Goal: Information Seeking & Learning: Learn about a topic

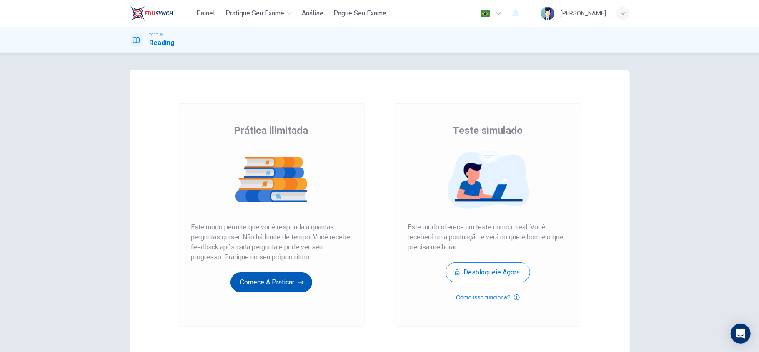
click at [273, 279] on button "Comece a praticar" at bounding box center [271, 282] width 82 height 20
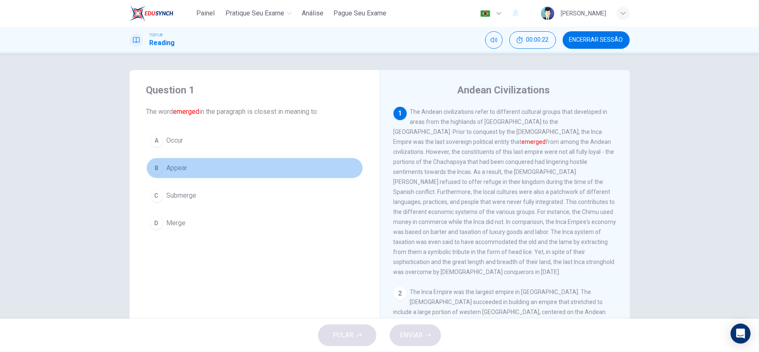
click at [192, 168] on button "B Appear" at bounding box center [254, 168] width 217 height 21
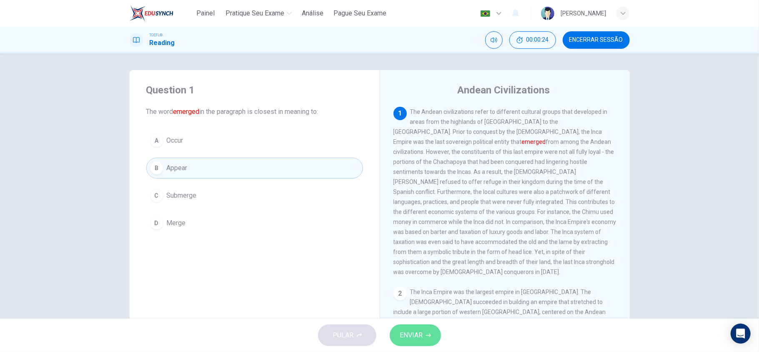
click at [432, 341] on button "ENVIAR" at bounding box center [415, 335] width 51 height 22
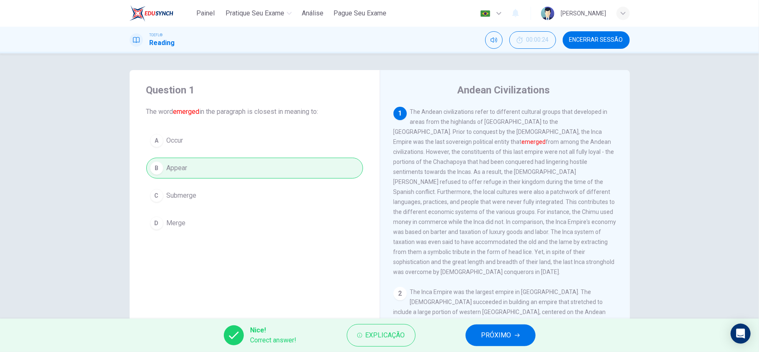
click at [508, 334] on span "PRÓXIMO" at bounding box center [496, 335] width 30 height 12
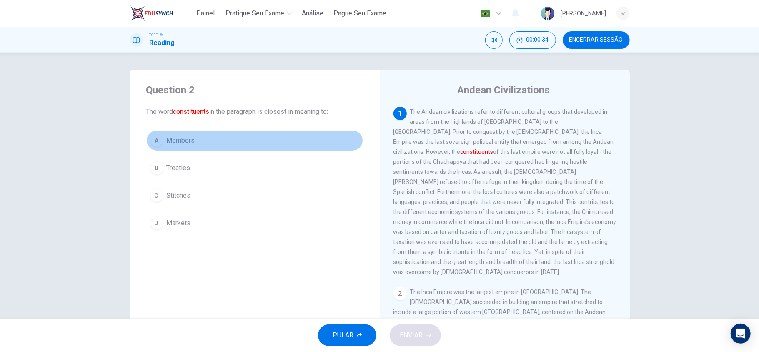
click at [241, 150] on button "A Members" at bounding box center [254, 140] width 217 height 21
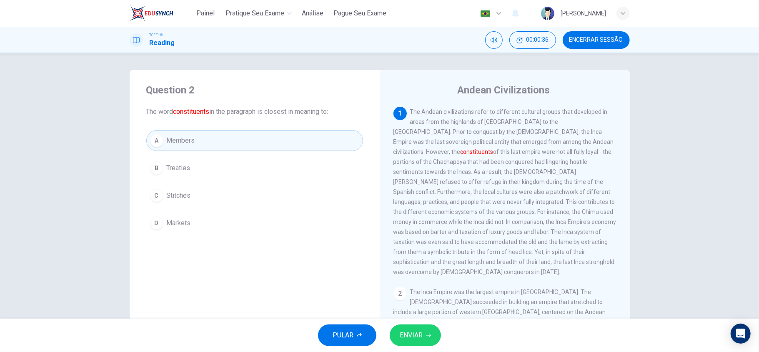
click at [430, 338] on button "ENVIAR" at bounding box center [415, 335] width 51 height 22
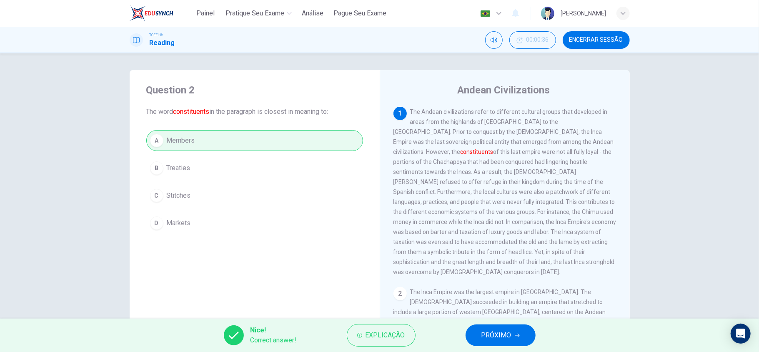
click at [509, 326] on button "PRÓXIMO" at bounding box center [500, 335] width 70 height 22
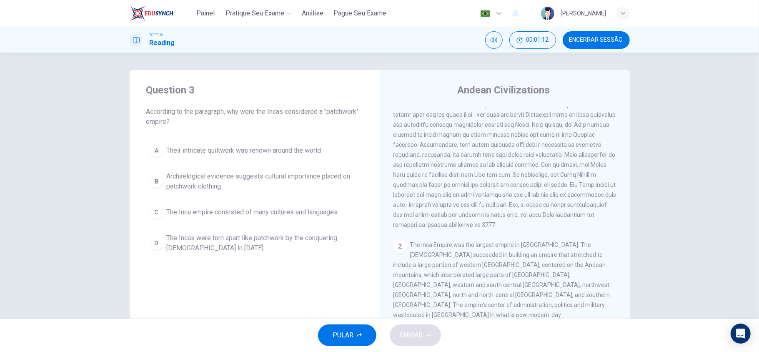
scroll to position [55, 0]
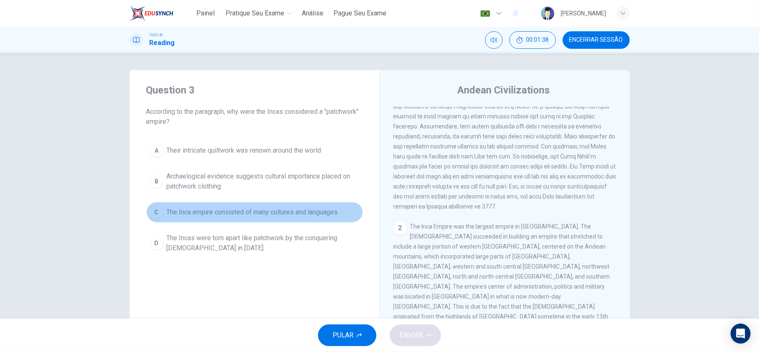
click at [249, 218] on button "C The Inca empire consisted of many cultures and languages" at bounding box center [254, 212] width 217 height 21
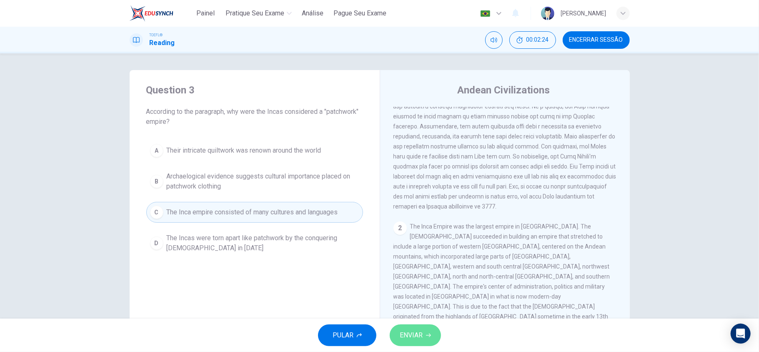
click at [434, 333] on button "ENVIAR" at bounding box center [415, 335] width 51 height 22
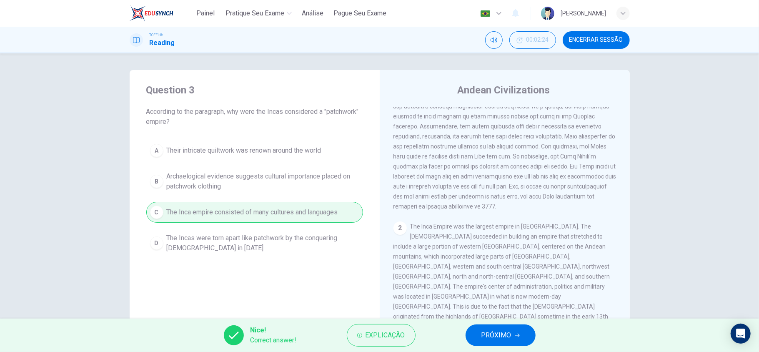
click at [503, 330] on span "PRÓXIMO" at bounding box center [496, 335] width 30 height 12
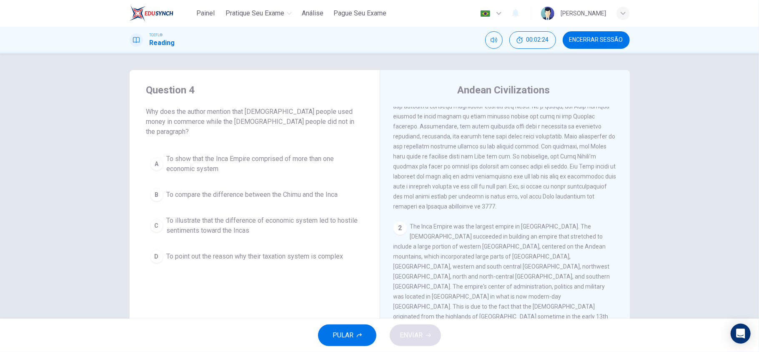
scroll to position [0, 0]
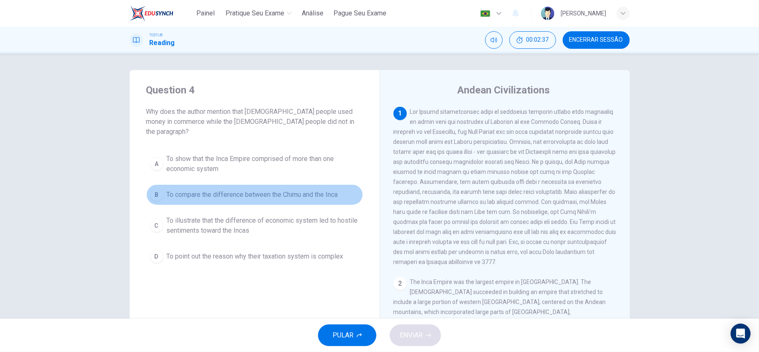
click at [280, 190] on span "To compare the difference between the Chimu and the Inca" at bounding box center [252, 195] width 171 height 10
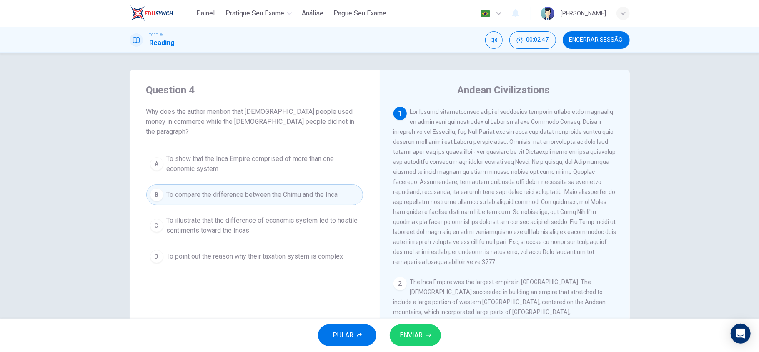
drag, startPoint x: 568, startPoint y: 168, endPoint x: 590, endPoint y: 173, distance: 22.8
click at [590, 173] on span at bounding box center [504, 186] width 223 height 157
click at [417, 332] on span "ENVIAR" at bounding box center [411, 335] width 23 height 12
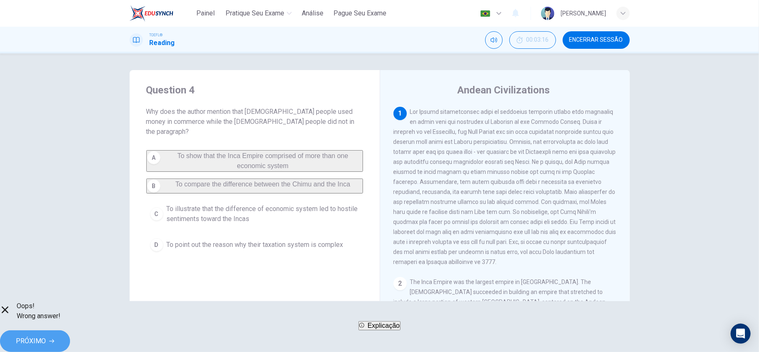
click at [70, 332] on button "PRÓXIMO" at bounding box center [35, 341] width 70 height 22
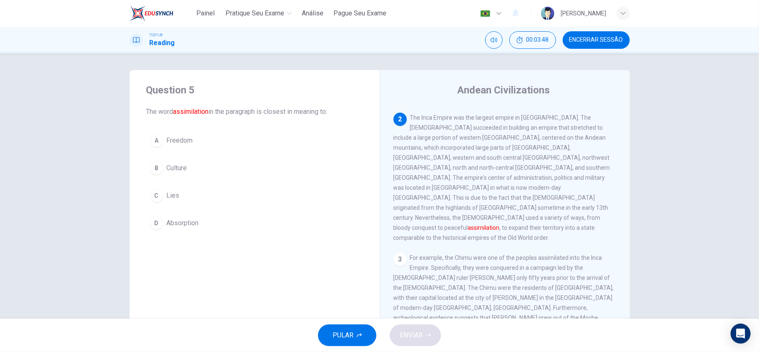
scroll to position [184, 0]
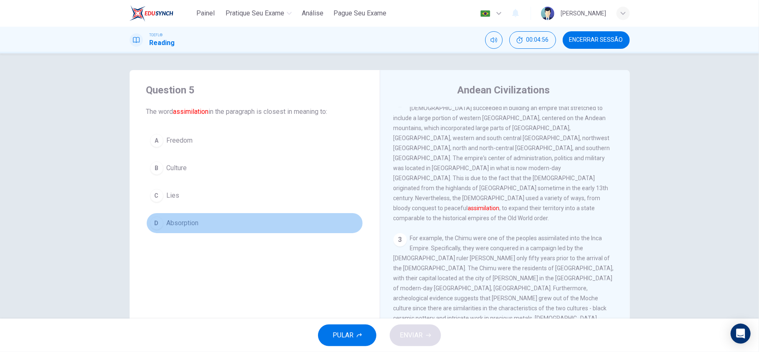
click at [210, 223] on button "D Absorption" at bounding box center [254, 223] width 217 height 21
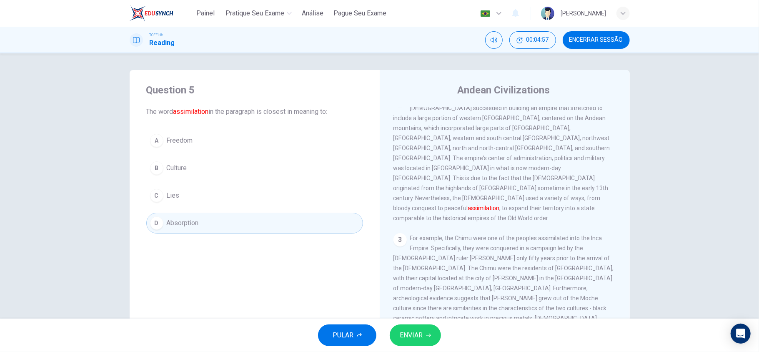
click at [404, 326] on button "ENVIAR" at bounding box center [415, 335] width 51 height 22
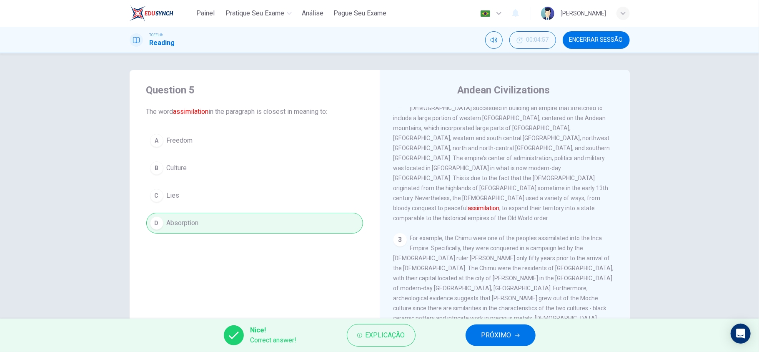
click at [515, 334] on icon "button" at bounding box center [517, 335] width 5 height 5
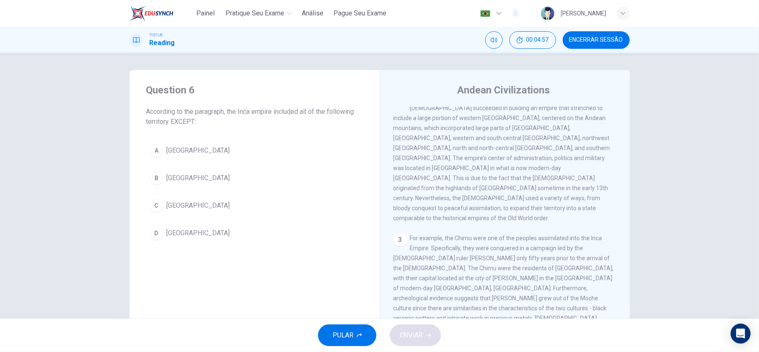
scroll to position [179, 0]
click at [179, 181] on span "Brazil" at bounding box center [198, 178] width 63 height 10
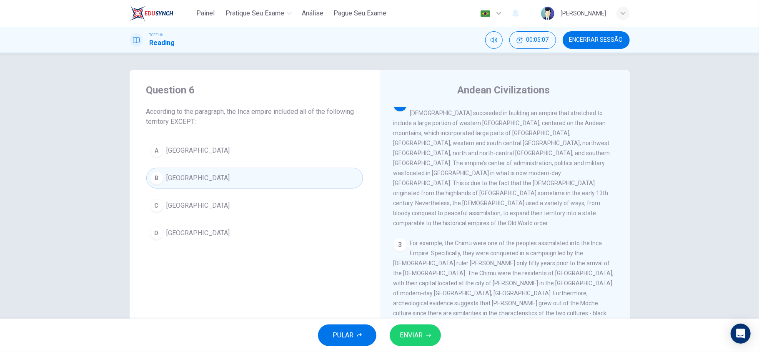
click at [418, 338] on span "ENVIAR" at bounding box center [411, 335] width 23 height 12
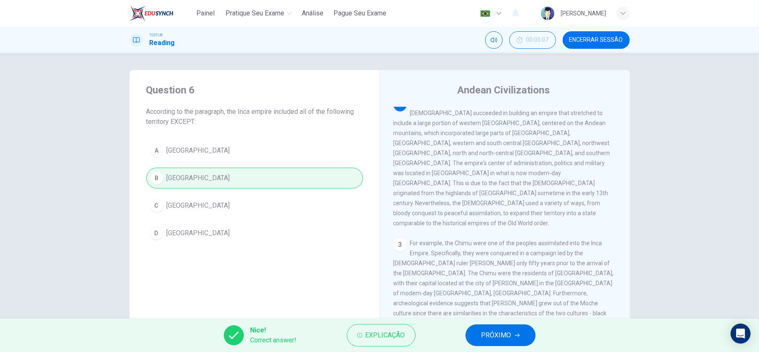
click at [496, 331] on span "PRÓXIMO" at bounding box center [496, 335] width 30 height 12
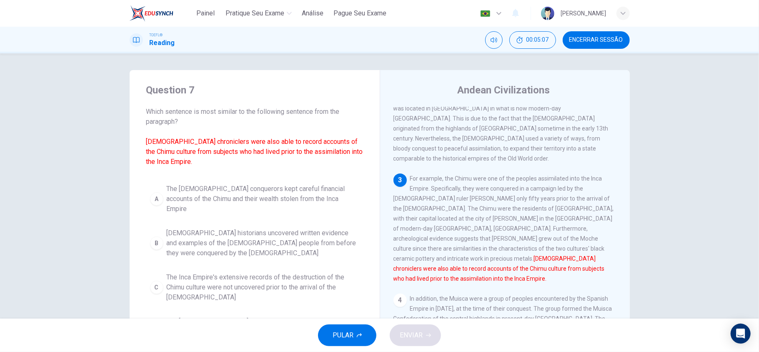
scroll to position [244, 0]
drag, startPoint x: 410, startPoint y: 171, endPoint x: 438, endPoint y: 170, distance: 27.5
click at [438, 175] on span "For example, the Chimu were one of the peoples assimilated into the Inca Empire…" at bounding box center [503, 228] width 220 height 107
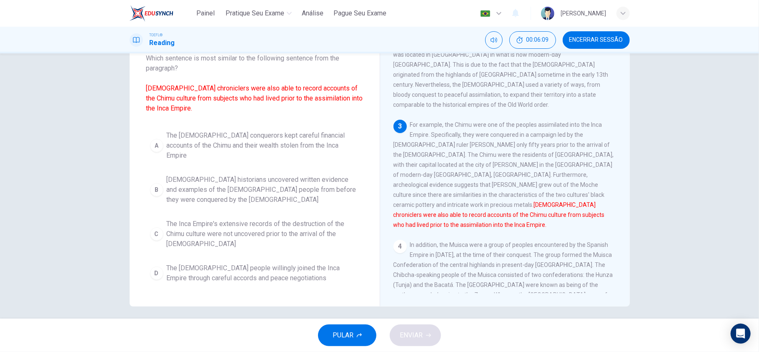
scroll to position [55, 0]
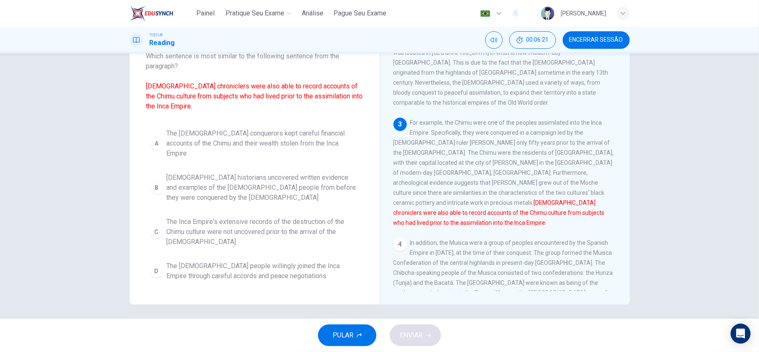
click at [288, 184] on button "B Spanish historians uncovered written evidence and examples of the Chimu peopl…" at bounding box center [254, 188] width 217 height 38
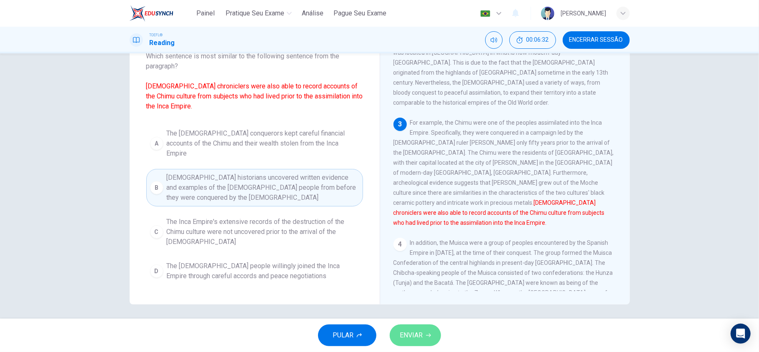
click at [417, 334] on span "ENVIAR" at bounding box center [411, 335] width 23 height 12
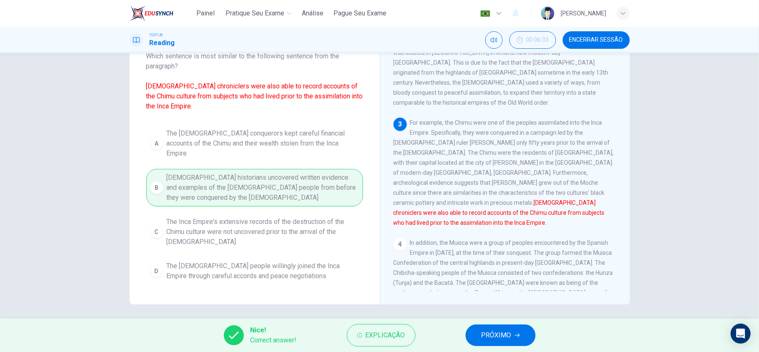
click at [507, 327] on button "PRÓXIMO" at bounding box center [500, 335] width 70 height 22
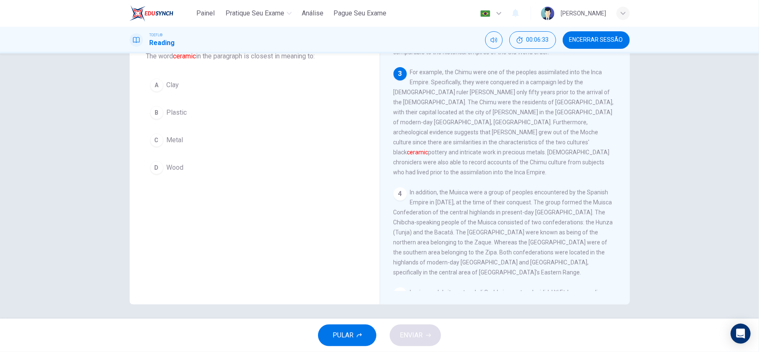
scroll to position [0, 0]
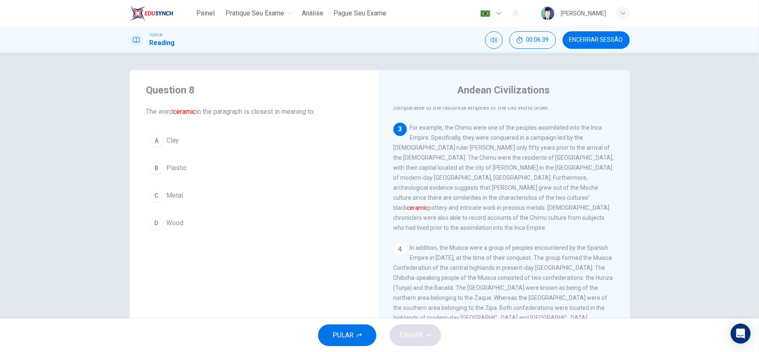
click at [152, 134] on div "A" at bounding box center [156, 140] width 13 height 13
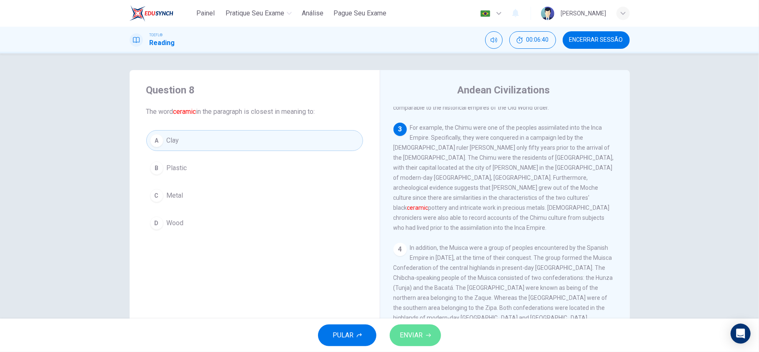
click at [419, 330] on span "ENVIAR" at bounding box center [411, 335] width 23 height 12
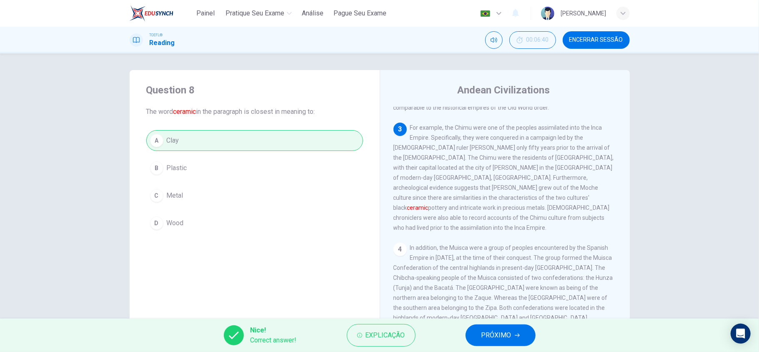
click at [496, 338] on span "PRÓXIMO" at bounding box center [496, 335] width 30 height 12
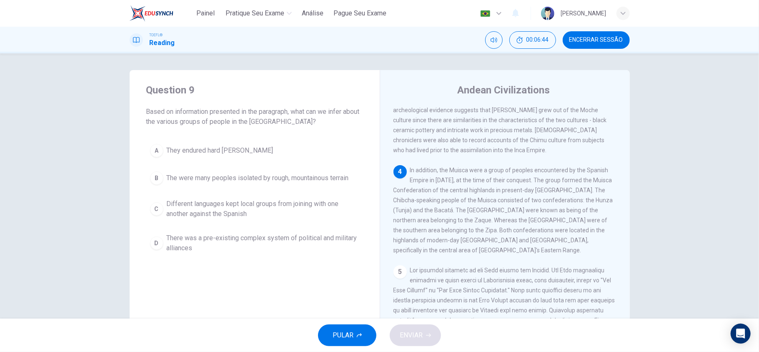
scroll to position [389, 0]
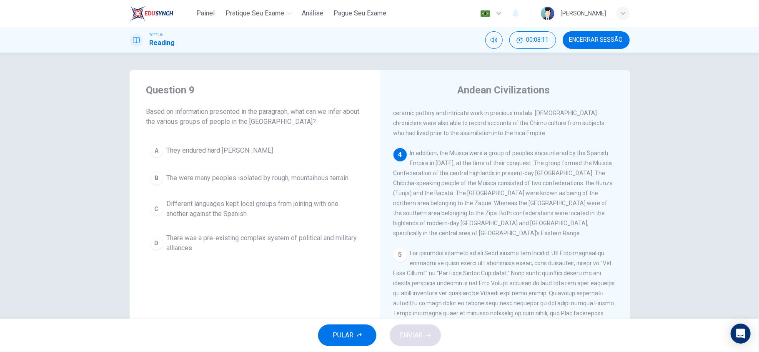
click at [255, 213] on span "Different languages kept local groups from joining with one another against the…" at bounding box center [263, 209] width 193 height 20
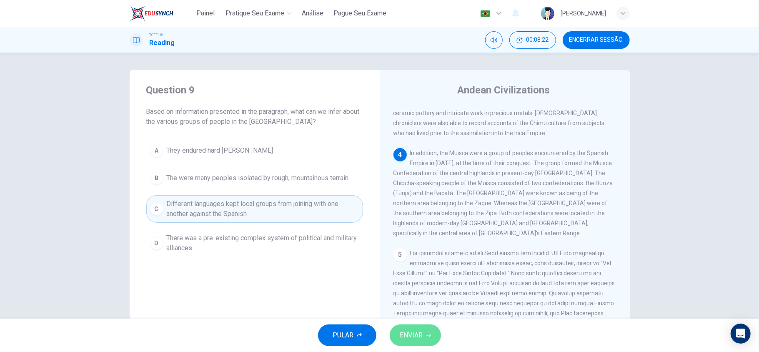
click at [432, 344] on button "ENVIAR" at bounding box center [415, 335] width 51 height 22
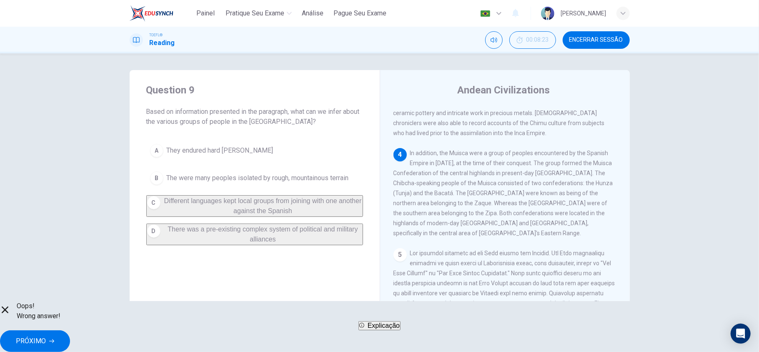
click at [70, 335] on button "PRÓXIMO" at bounding box center [35, 341] width 70 height 22
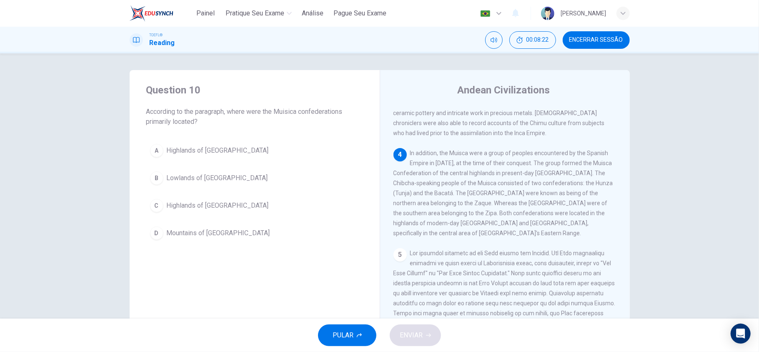
scroll to position [410, 0]
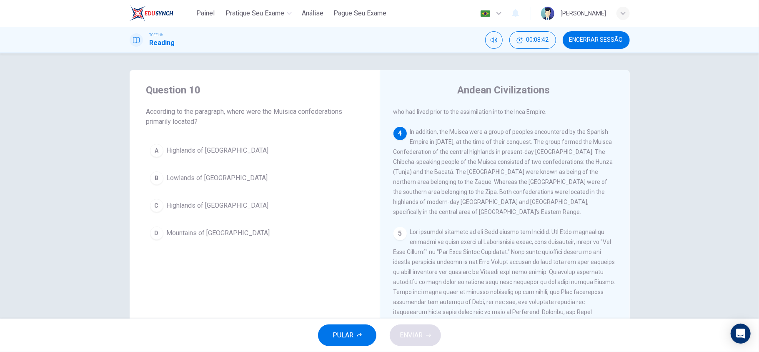
click at [235, 209] on button "C Highlands of Colombia" at bounding box center [254, 205] width 217 height 21
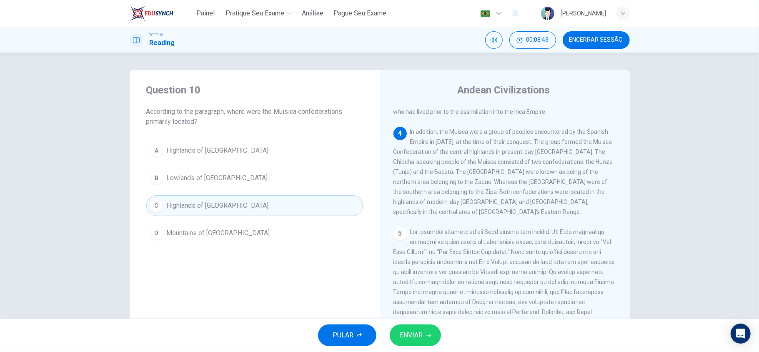
click at [429, 333] on icon "button" at bounding box center [428, 335] width 5 height 5
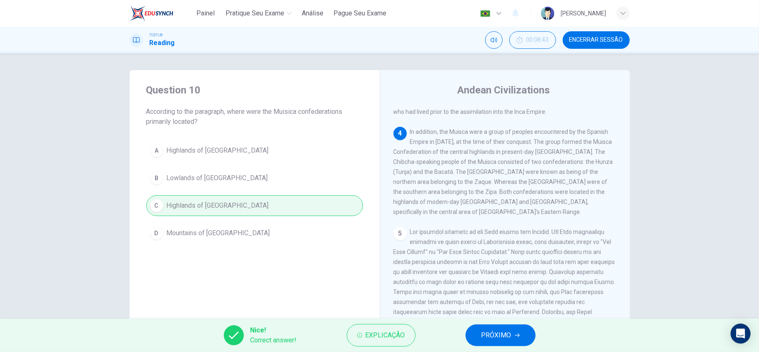
click at [507, 338] on span "PRÓXIMO" at bounding box center [496, 335] width 30 height 12
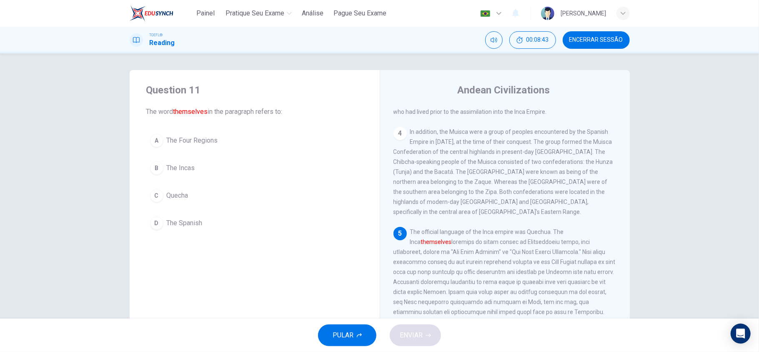
scroll to position [433, 0]
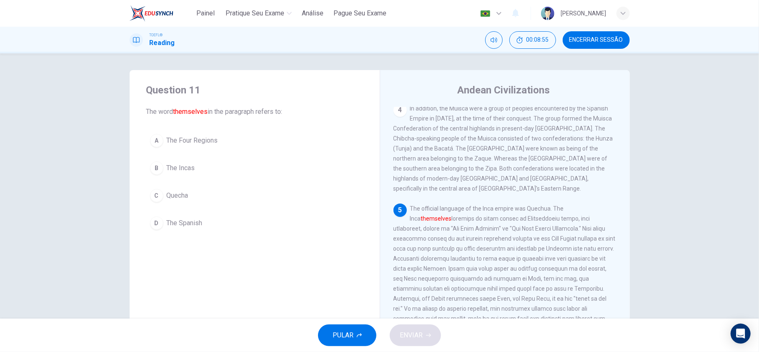
click at [190, 168] on span "The Incas" at bounding box center [181, 168] width 28 height 10
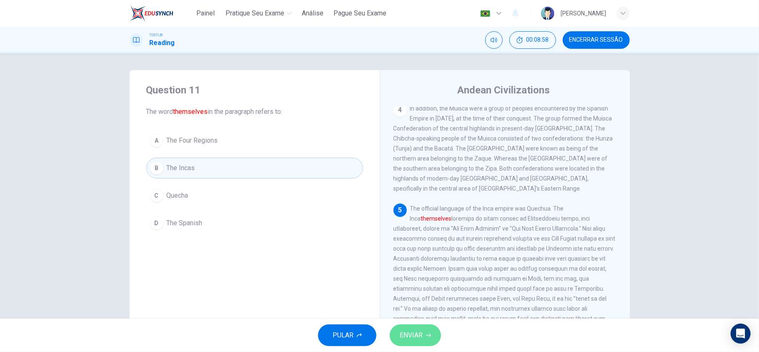
click at [425, 335] on button "ENVIAR" at bounding box center [415, 335] width 51 height 22
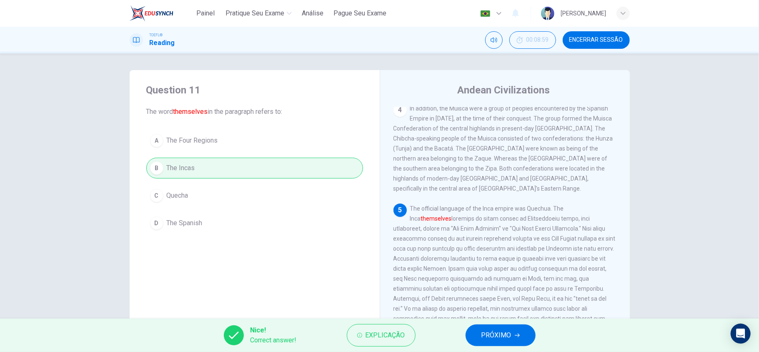
click at [517, 326] on button "PRÓXIMO" at bounding box center [500, 335] width 70 height 22
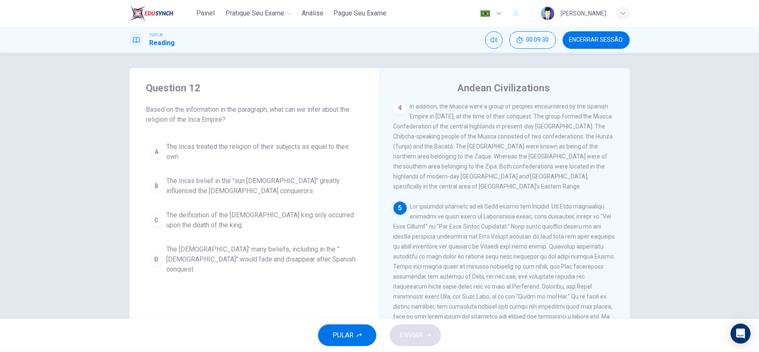
scroll to position [58, 0]
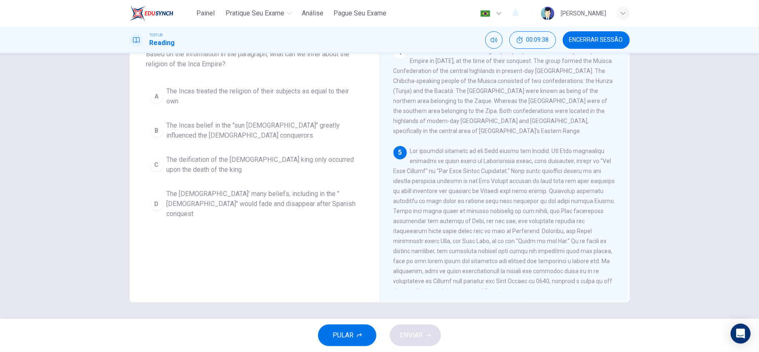
drag, startPoint x: 434, startPoint y: 188, endPoint x: 482, endPoint y: 193, distance: 48.5
click at [482, 193] on div "5" at bounding box center [504, 221] width 223 height 150
drag, startPoint x: 499, startPoint y: 198, endPoint x: 547, endPoint y: 199, distance: 48.3
click at [547, 199] on span at bounding box center [504, 221] width 222 height 147
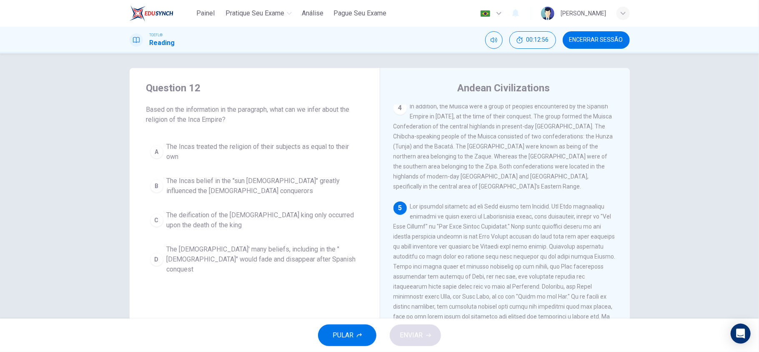
click at [309, 257] on span "The Incas' many beliefs, including in the "sun god" would fade and disappear af…" at bounding box center [263, 259] width 193 height 30
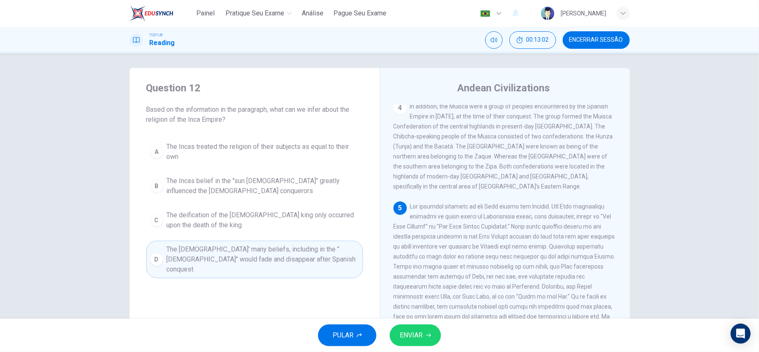
click at [437, 332] on button "ENVIAR" at bounding box center [415, 335] width 51 height 22
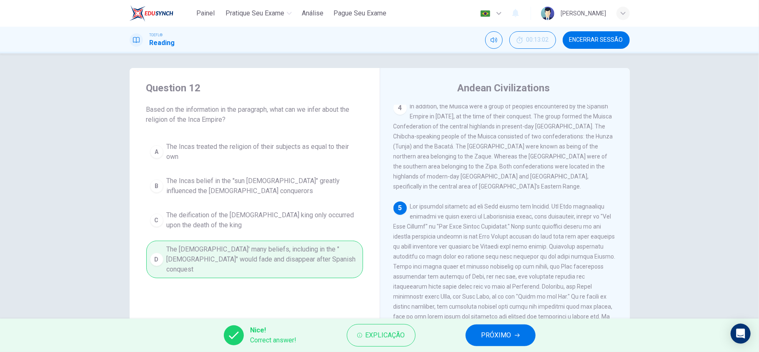
click at [500, 324] on button "PRÓXIMO" at bounding box center [500, 335] width 70 height 22
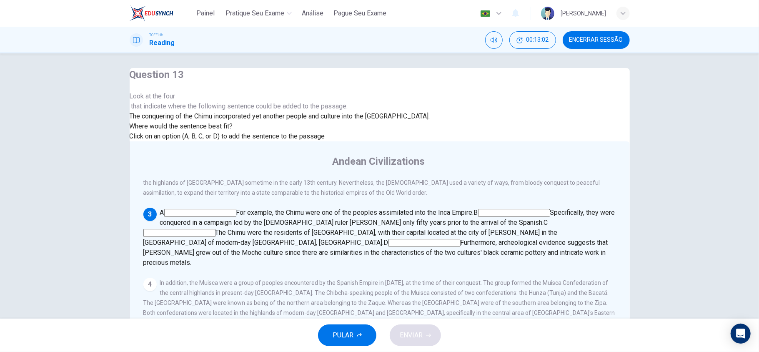
scroll to position [232, 0]
drag, startPoint x: 154, startPoint y: 153, endPoint x: 232, endPoint y: 153, distance: 77.9
click at [232, 120] on span "The conquering of the Chimu incorporated yet another people and culture into th…" at bounding box center [280, 116] width 300 height 8
click at [478, 209] on input at bounding box center [514, 213] width 72 height 8
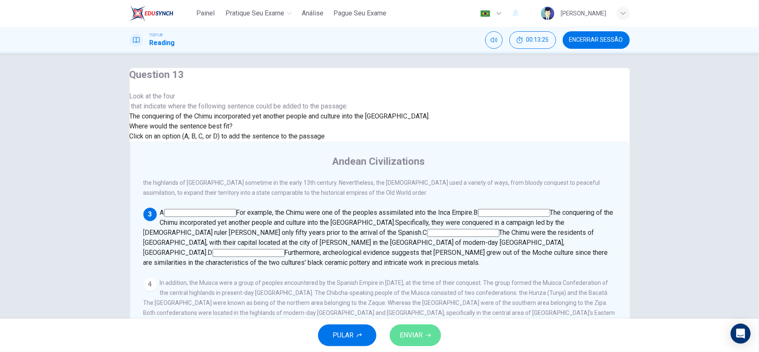
click at [427, 334] on icon "button" at bounding box center [428, 335] width 5 height 5
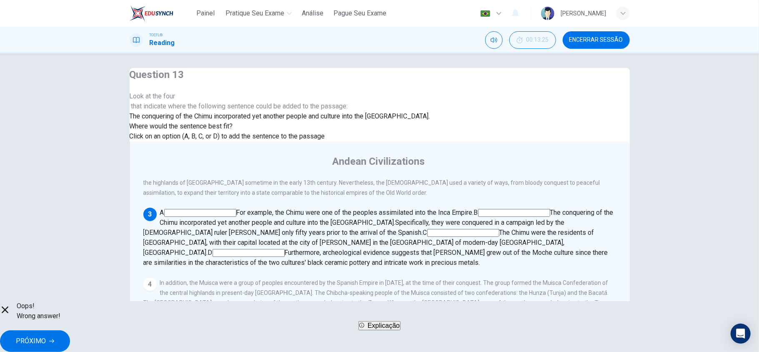
click at [46, 335] on span "PRÓXIMO" at bounding box center [31, 341] width 30 height 12
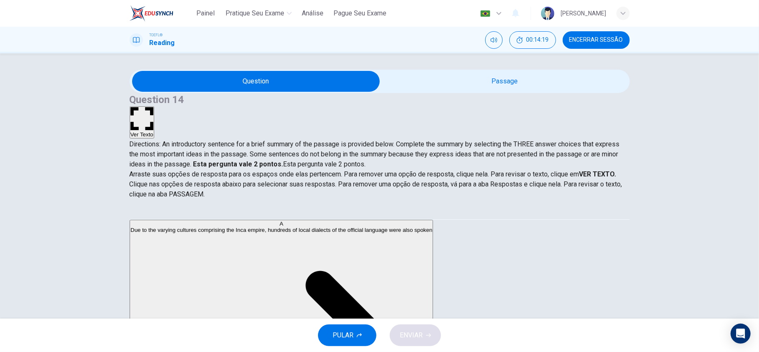
scroll to position [0, 0]
click at [154, 107] on button "Ver Texto" at bounding box center [142, 123] width 25 height 32
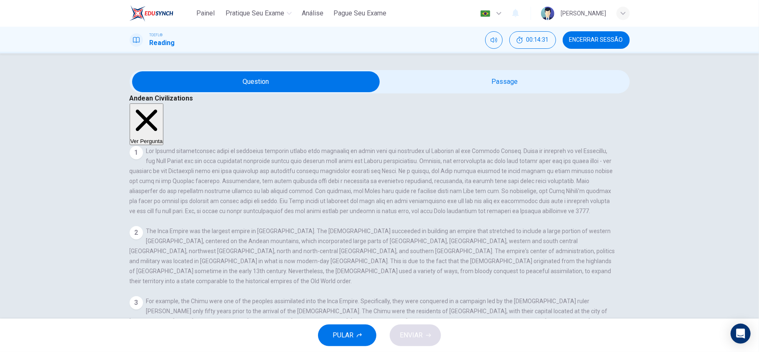
click at [164, 103] on button "Ver Pergunta" at bounding box center [147, 124] width 34 height 42
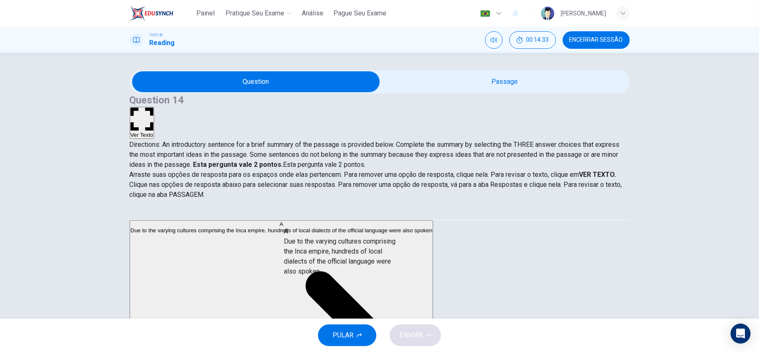
drag, startPoint x: 235, startPoint y: 241, endPoint x: 378, endPoint y: 253, distance: 143.1
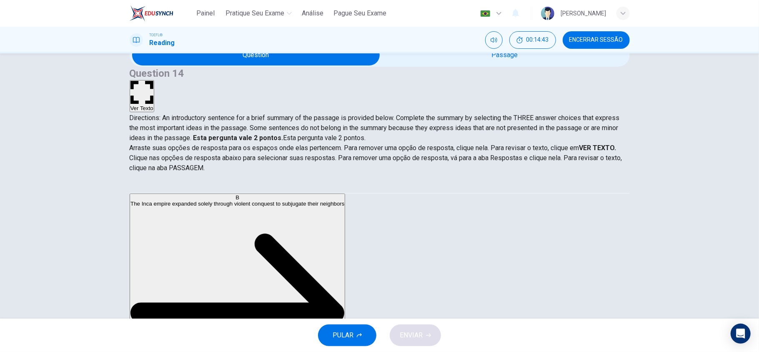
scroll to position [2, 0]
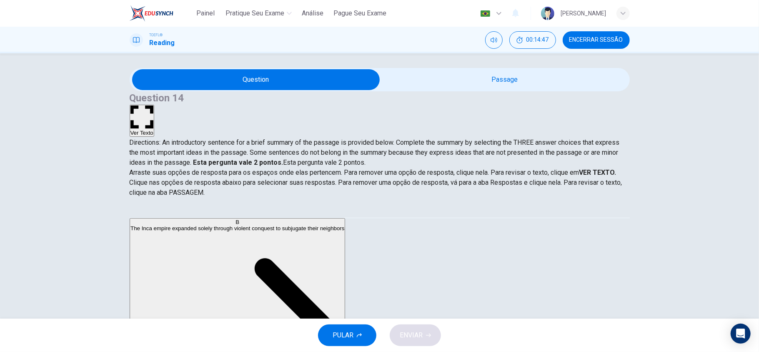
click at [154, 105] on button "Ver Texto" at bounding box center [142, 121] width 25 height 32
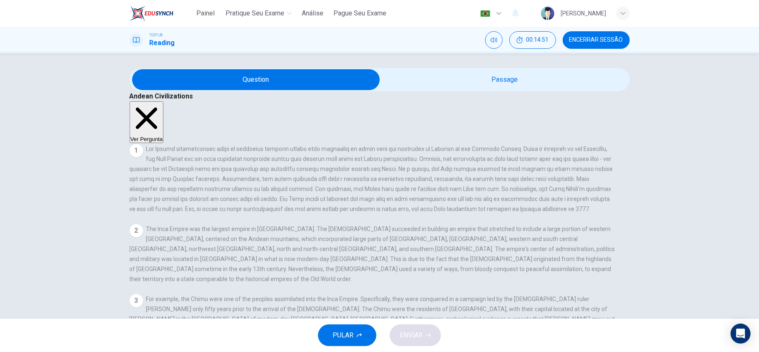
click at [164, 101] on button "Ver Pergunta" at bounding box center [147, 122] width 34 height 42
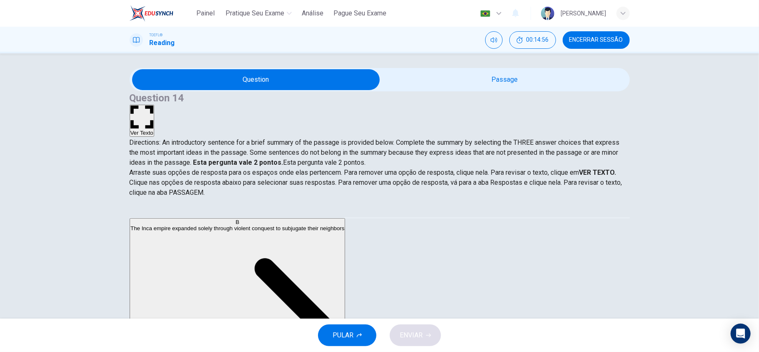
scroll to position [68, 0]
click at [154, 105] on button "Ver Texto" at bounding box center [142, 121] width 25 height 32
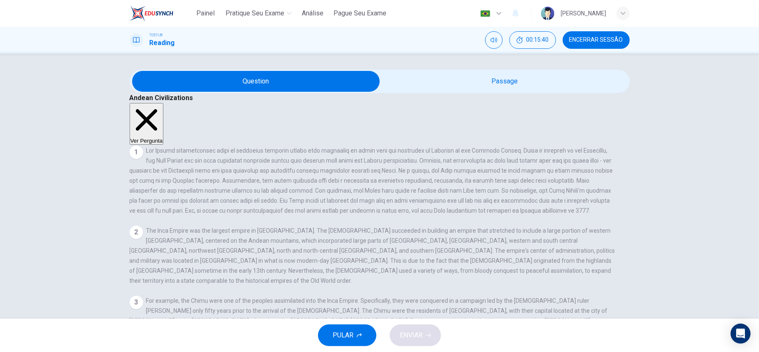
scroll to position [0, 0]
click at [164, 103] on button "Ver Pergunta" at bounding box center [147, 124] width 34 height 42
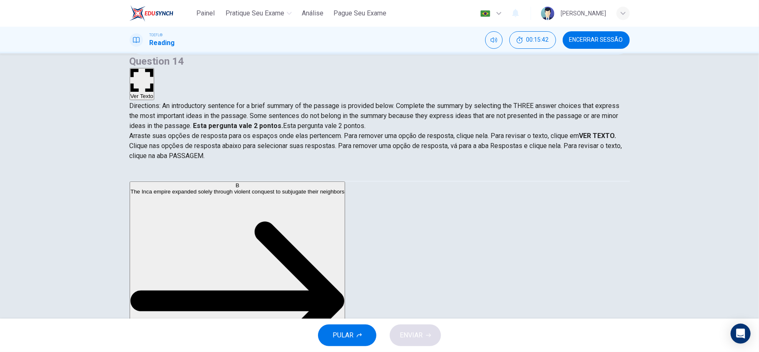
scroll to position [55, 0]
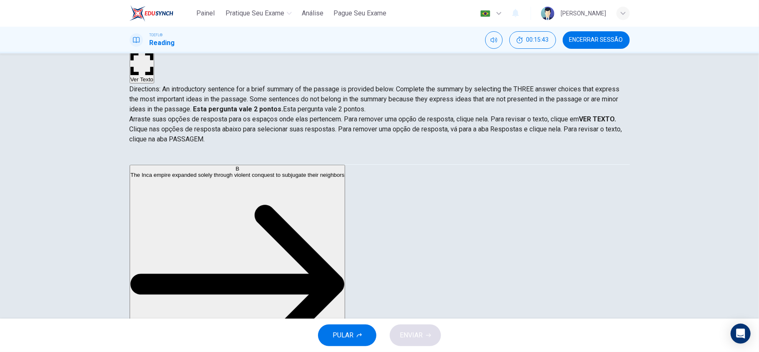
drag, startPoint x: 274, startPoint y: 229, endPoint x: 273, endPoint y: 238, distance: 9.2
drag, startPoint x: 208, startPoint y: 230, endPoint x: 377, endPoint y: 237, distance: 169.7
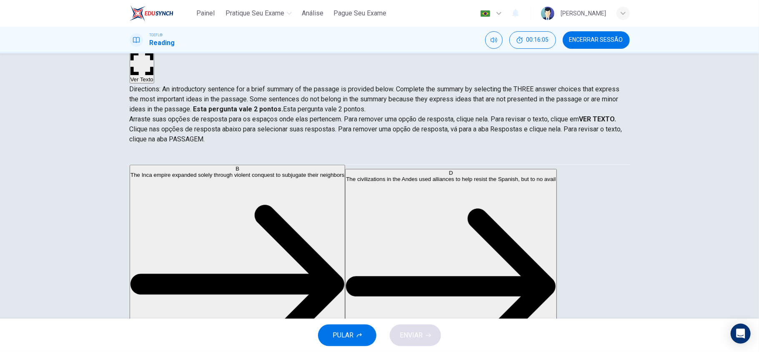
scroll to position [0, 0]
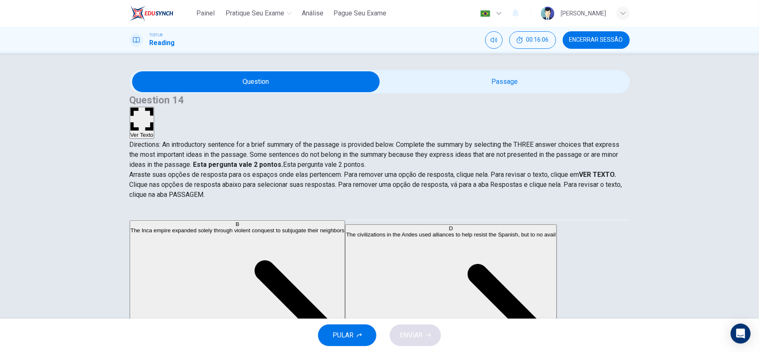
click at [153, 108] on icon "button" at bounding box center [141, 119] width 23 height 23
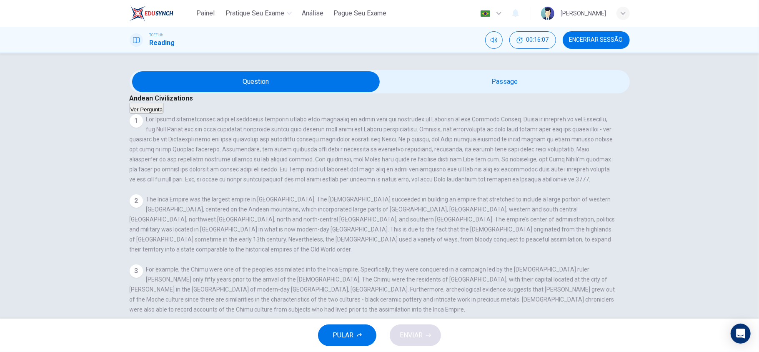
scroll to position [55, 0]
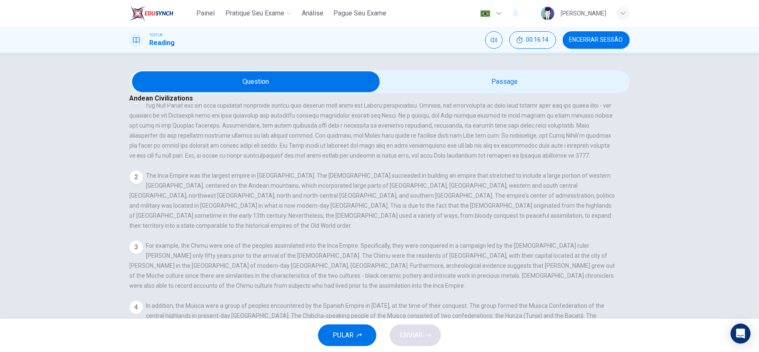
click at [164, 90] on button "Ver Pergunta" at bounding box center [147, 69] width 34 height 42
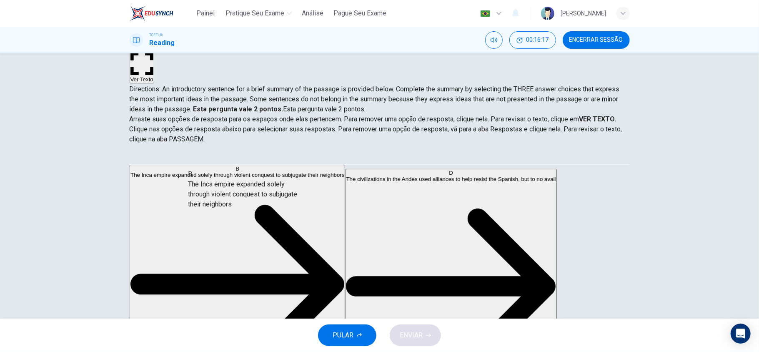
drag, startPoint x: 218, startPoint y: 195, endPoint x: 368, endPoint y: 235, distance: 156.1
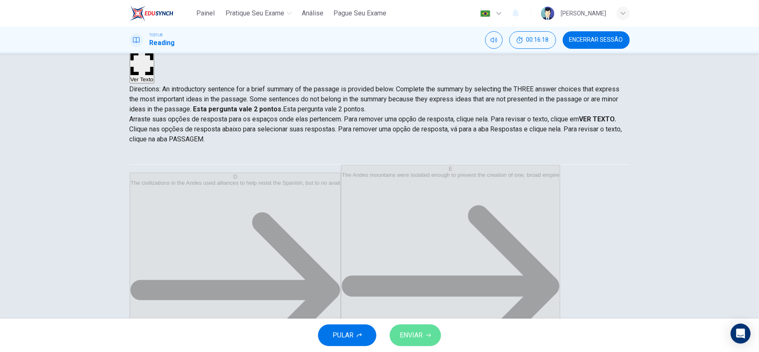
click at [416, 336] on span "ENVIAR" at bounding box center [411, 335] width 23 height 12
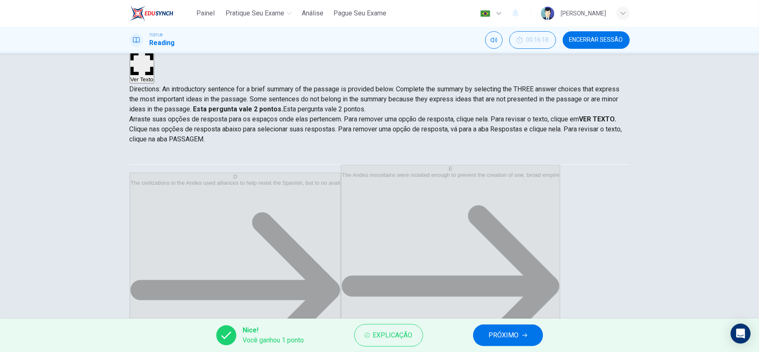
click at [515, 329] on span "PRÓXIMO" at bounding box center [504, 335] width 30 height 12
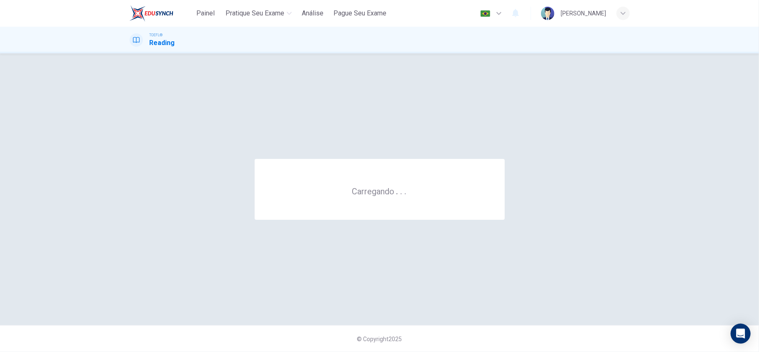
scroll to position [0, 0]
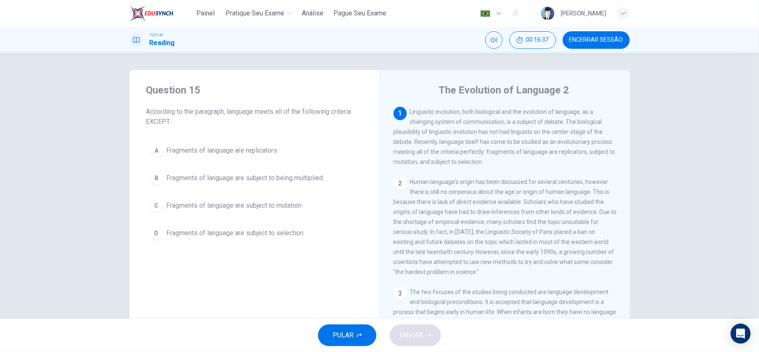
drag, startPoint x: 407, startPoint y: 113, endPoint x: 487, endPoint y: 119, distance: 80.6
click at [487, 119] on div "1 Linguistic evolution, both biological and the evolution of language, as a cha…" at bounding box center [504, 137] width 223 height 60
drag, startPoint x: 409, startPoint y: 111, endPoint x: 467, endPoint y: 111, distance: 57.9
click at [467, 111] on span "Linguistic evolution, both biological and the evolution of language, as a chang…" at bounding box center [504, 136] width 222 height 57
click at [190, 180] on span "Fragments of language are subject to being multiplied" at bounding box center [245, 178] width 157 height 10
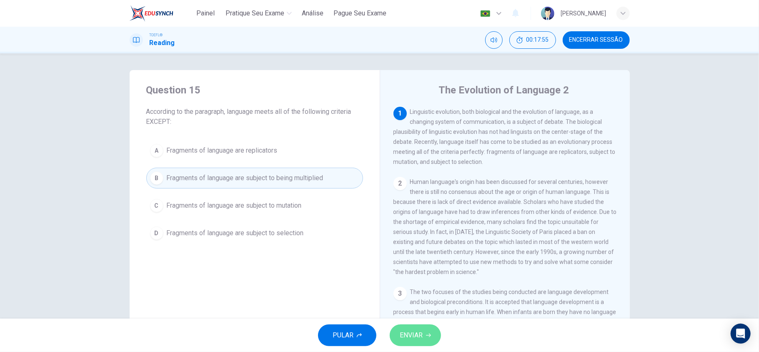
click at [428, 337] on icon "button" at bounding box center [428, 335] width 5 height 5
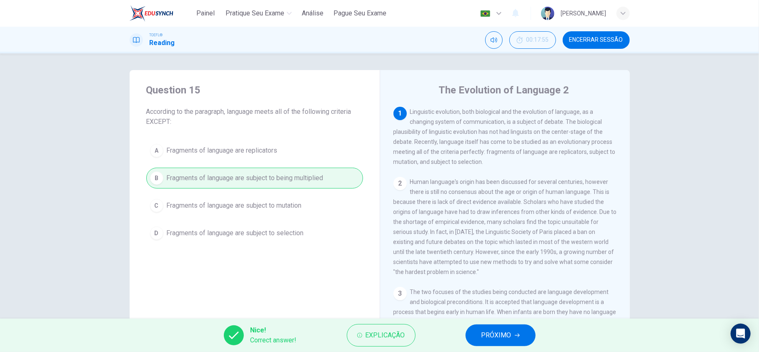
click at [513, 340] on button "PRÓXIMO" at bounding box center [500, 335] width 70 height 22
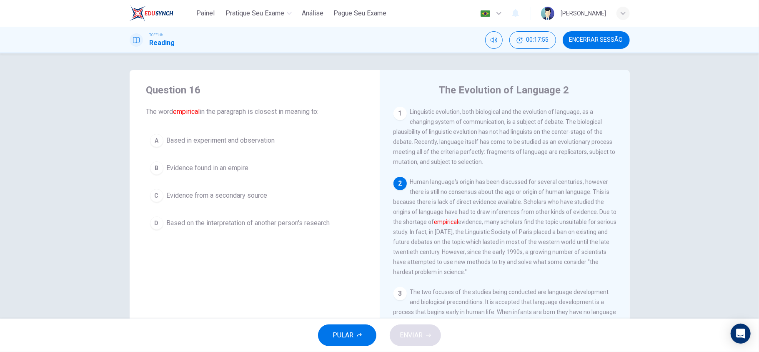
scroll to position [23, 0]
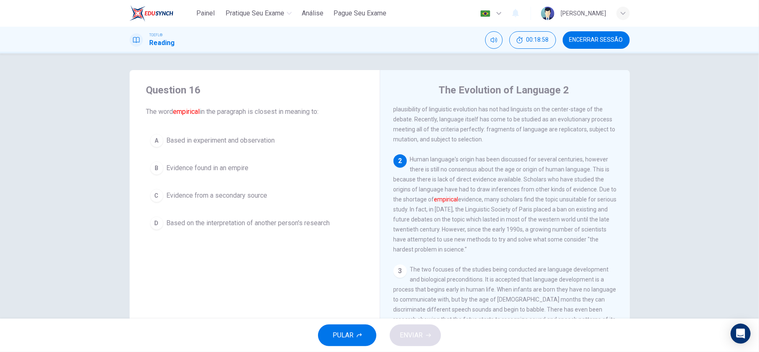
click at [270, 145] on span "Based in experiment and observation" at bounding box center [221, 140] width 108 height 10
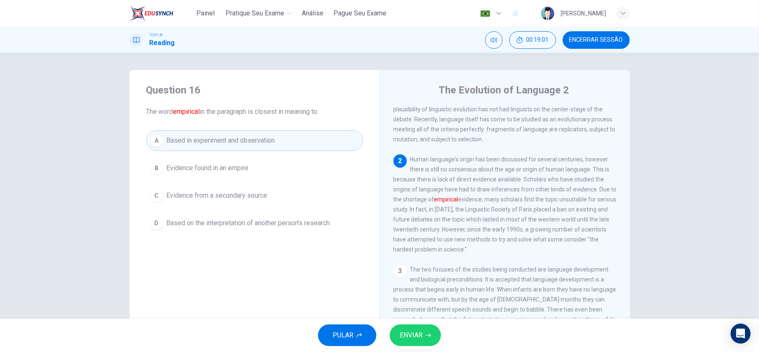
click at [398, 332] on button "ENVIAR" at bounding box center [415, 335] width 51 height 22
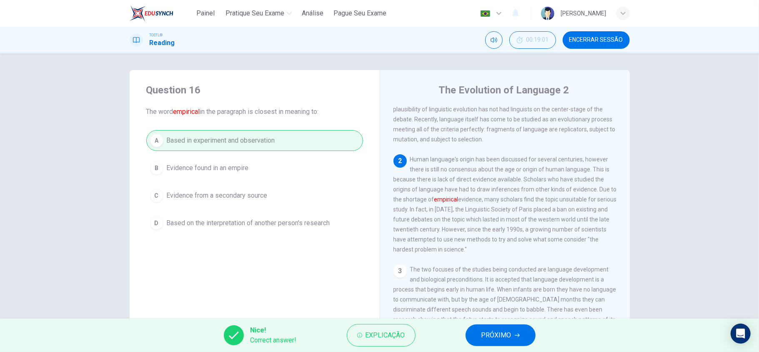
click at [498, 330] on span "PRÓXIMO" at bounding box center [496, 335] width 30 height 12
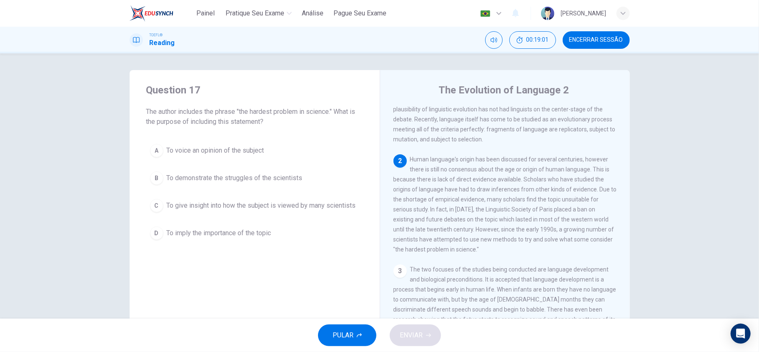
scroll to position [73, 0]
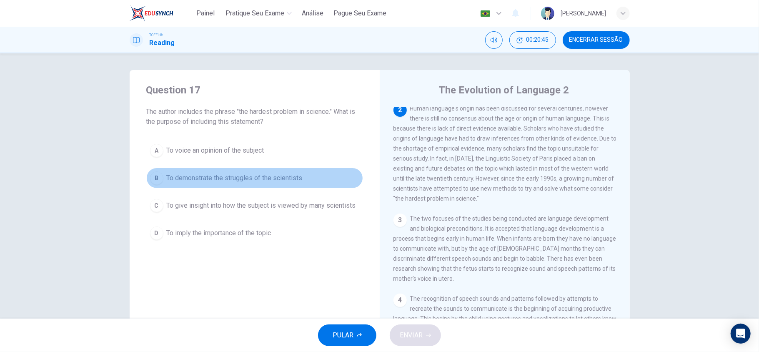
click at [279, 187] on button "B To demonstrate the struggles of the scientists" at bounding box center [254, 178] width 217 height 21
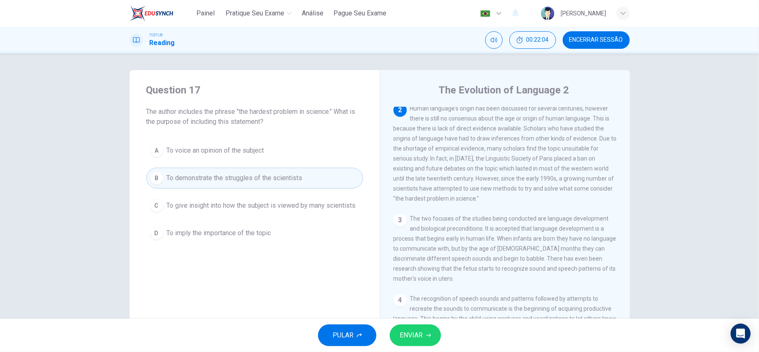
click at [251, 211] on button "C To give insight into how the subject is viewed by many scientists" at bounding box center [254, 205] width 217 height 21
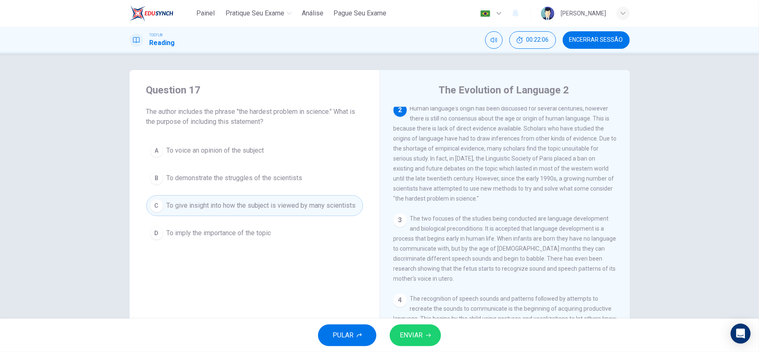
click at [406, 338] on span "ENVIAR" at bounding box center [411, 335] width 23 height 12
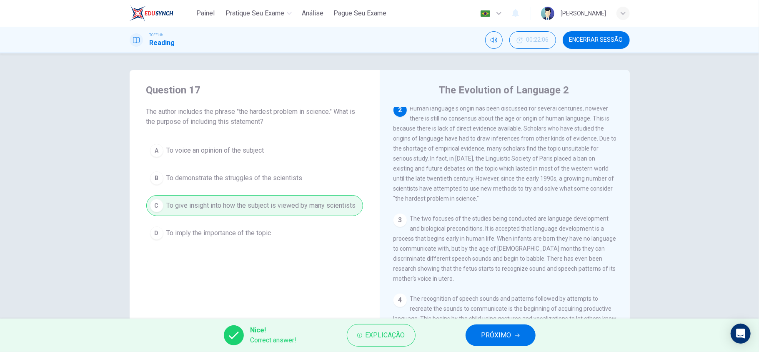
click at [495, 342] on button "PRÓXIMO" at bounding box center [500, 335] width 70 height 22
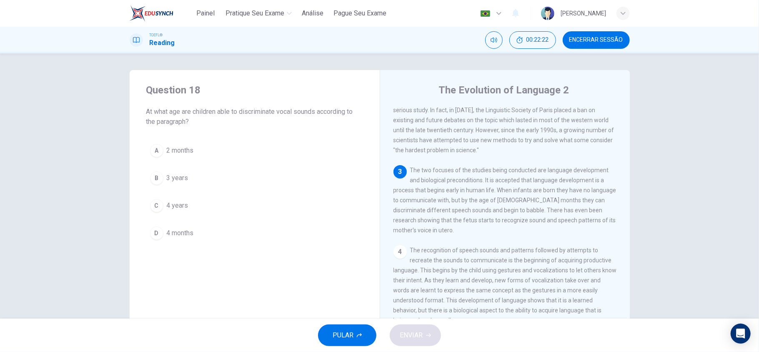
scroll to position [125, 0]
click at [202, 229] on button "D 4 months" at bounding box center [254, 233] width 217 height 21
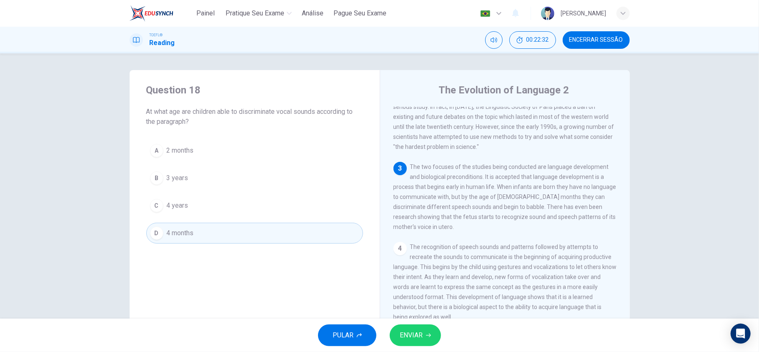
click at [422, 330] on span "ENVIAR" at bounding box center [411, 335] width 23 height 12
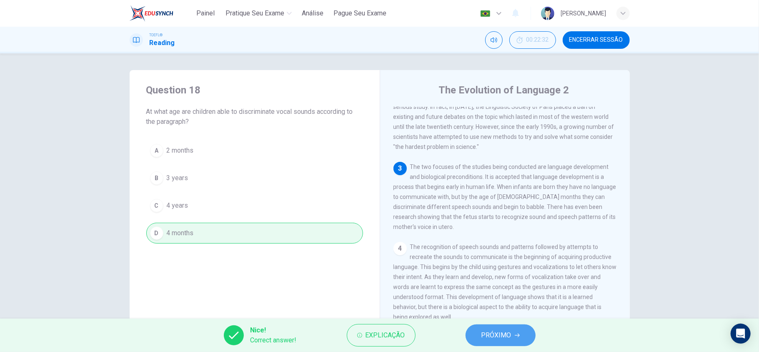
click at [509, 332] on span "PRÓXIMO" at bounding box center [496, 335] width 30 height 12
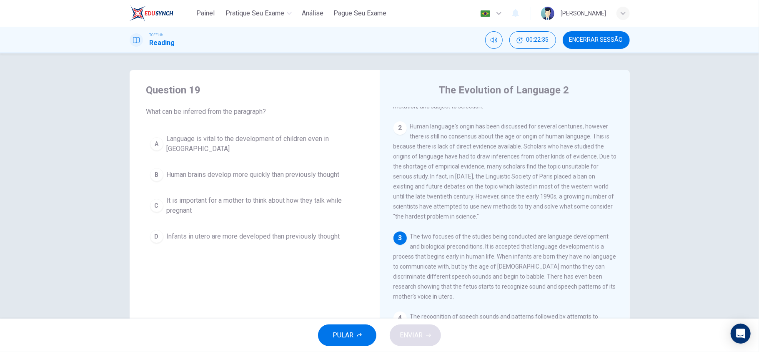
scroll to position [111, 0]
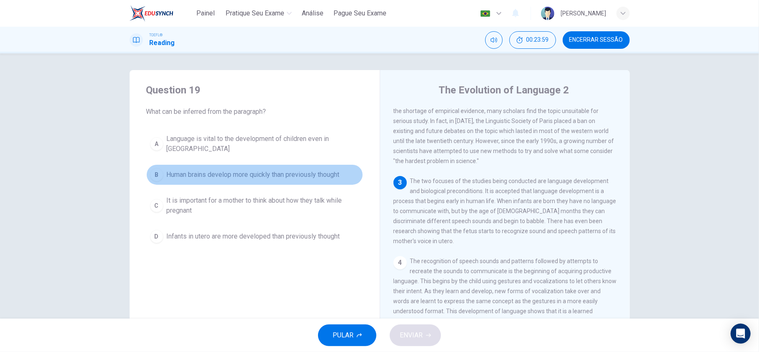
click at [241, 173] on button "B Human brains develop more quickly than previously thought" at bounding box center [254, 174] width 217 height 21
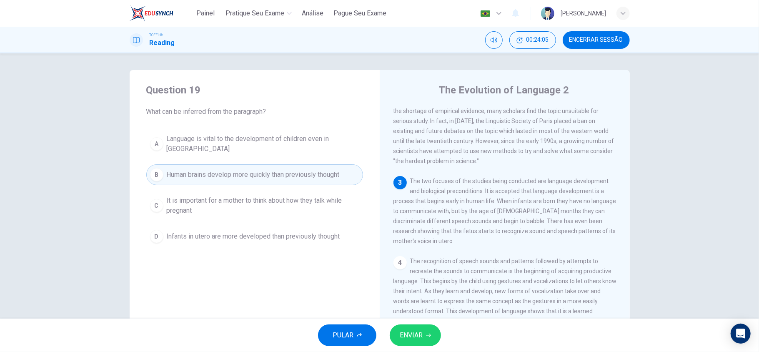
click at [429, 333] on icon "button" at bounding box center [428, 335] width 5 height 5
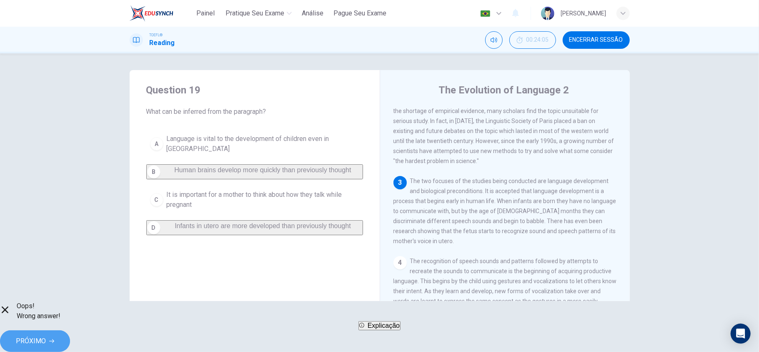
click at [46, 335] on span "PRÓXIMO" at bounding box center [31, 341] width 30 height 12
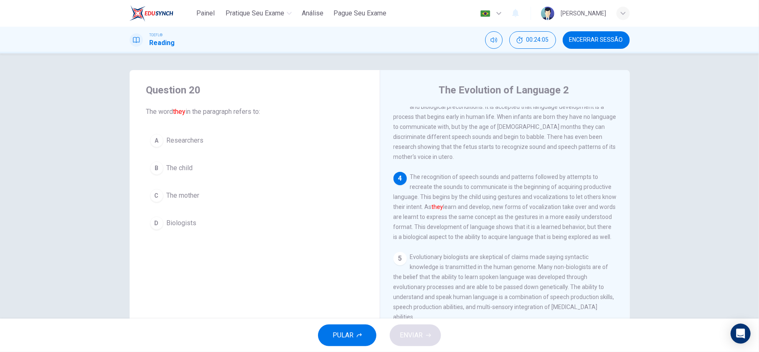
scroll to position [201, 0]
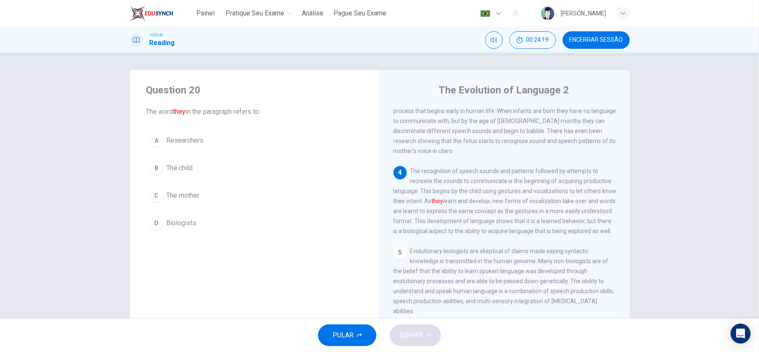
drag, startPoint x: 413, startPoint y: 185, endPoint x: 467, endPoint y: 183, distance: 54.6
click at [467, 183] on span "The recognition of speech sounds and patterns followed by attempts to recreate …" at bounding box center [504, 201] width 223 height 67
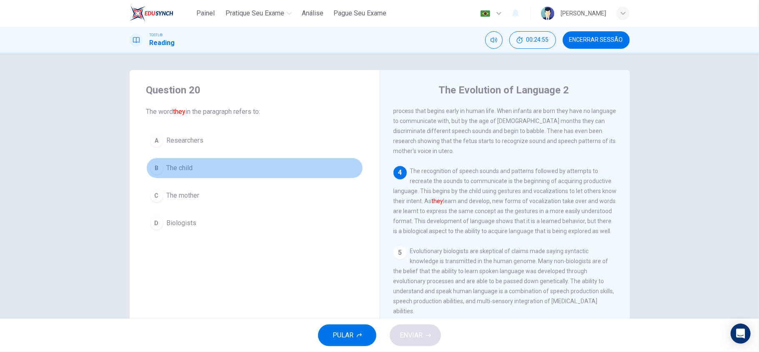
click at [156, 169] on div "B" at bounding box center [156, 167] width 13 height 13
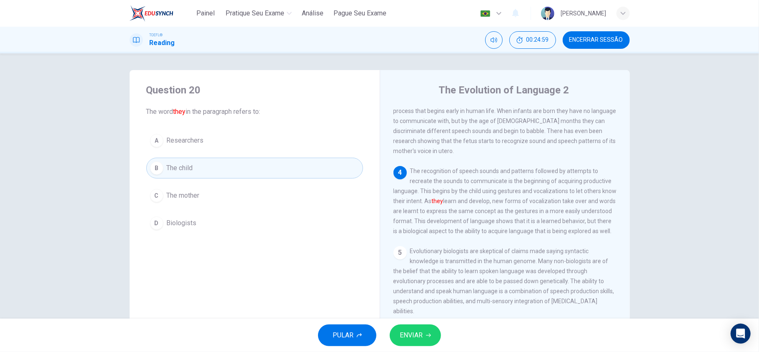
click at [409, 323] on div "PULAR ENVIAR" at bounding box center [379, 334] width 759 height 33
click at [410, 333] on span "ENVIAR" at bounding box center [411, 335] width 23 height 12
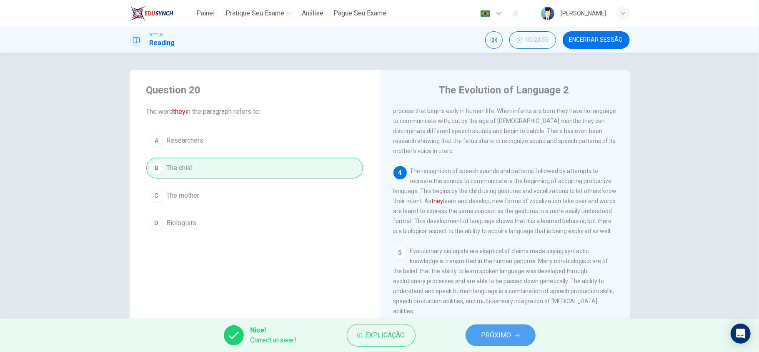
click at [478, 333] on button "PRÓXIMO" at bounding box center [500, 335] width 70 height 22
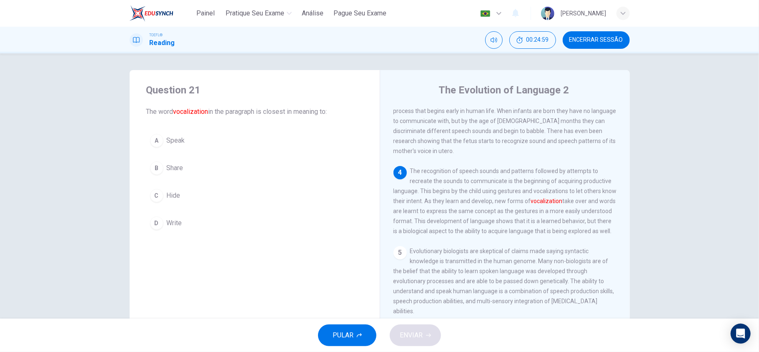
scroll to position [273, 0]
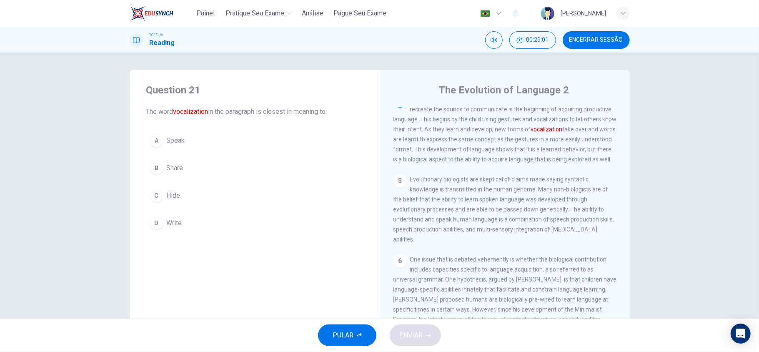
click at [586, 49] on div "TOEFL® Reading 00:25:01 Encerrar Sessão" at bounding box center [379, 40] width 759 height 27
click at [597, 41] on span "Encerrar Sessão" at bounding box center [596, 40] width 54 height 7
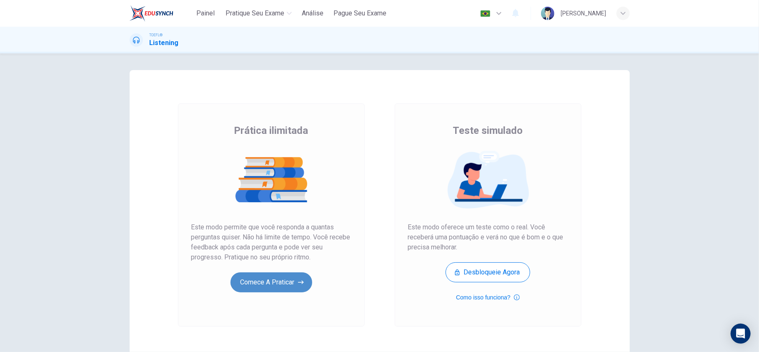
click at [288, 287] on button "Comece a praticar" at bounding box center [271, 282] width 82 height 20
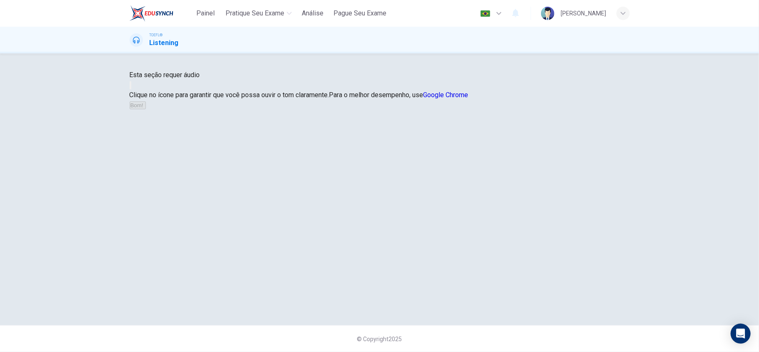
click at [131, 89] on button "button" at bounding box center [131, 85] width 2 height 8
click at [147, 107] on icon "button" at bounding box center [147, 107] width 0 height 0
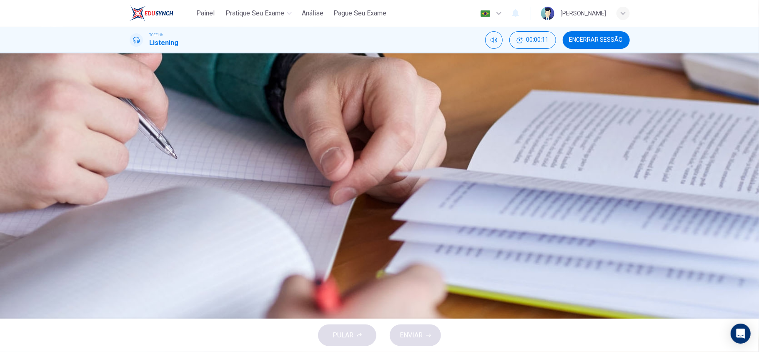
click at [131, 208] on button "button" at bounding box center [131, 212] width 2 height 8
drag, startPoint x: 158, startPoint y: 143, endPoint x: 84, endPoint y: 141, distance: 74.2
click at [84, 141] on div "Pergunta 1 Why are the students meeting? A To design an ad B To agree on a slog…" at bounding box center [379, 185] width 759 height 265
click at [131, 230] on button "Clique para ver a transcrição do áudio" at bounding box center [131, 234] width 2 height 8
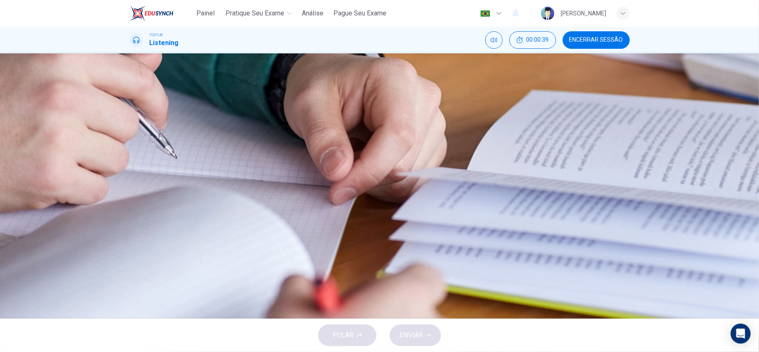
click at [404, 176] on button "C To practice their presentation" at bounding box center [380, 165] width 500 height 21
click at [417, 327] on button "ENVIAR" at bounding box center [415, 335] width 51 height 22
type input "0"
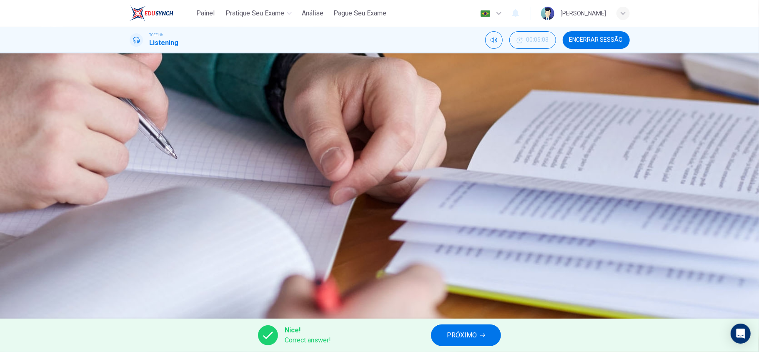
click at [460, 332] on span "PRÓXIMO" at bounding box center [462, 335] width 30 height 12
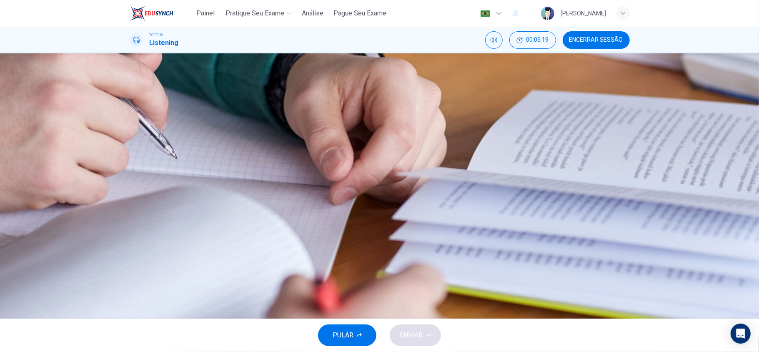
click at [471, 155] on button "B Go Try It On received funding to develop the site" at bounding box center [380, 144] width 500 height 21
click at [409, 176] on button "C Marissa Evans does the marketing for her site" at bounding box center [380, 165] width 500 height 21
click at [411, 338] on span "ENVIAR" at bounding box center [411, 335] width 23 height 12
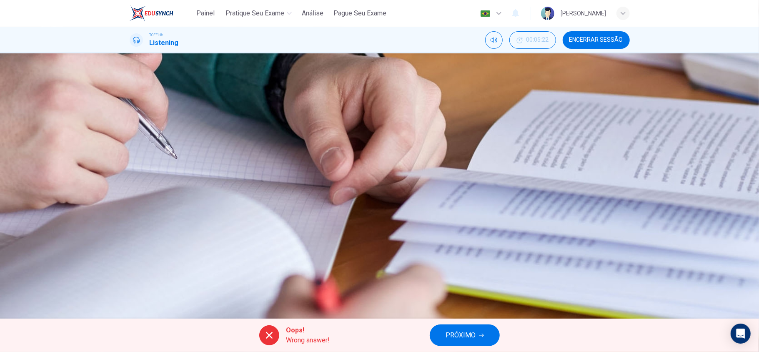
click at [455, 339] on span "PRÓXIMO" at bounding box center [460, 335] width 30 height 12
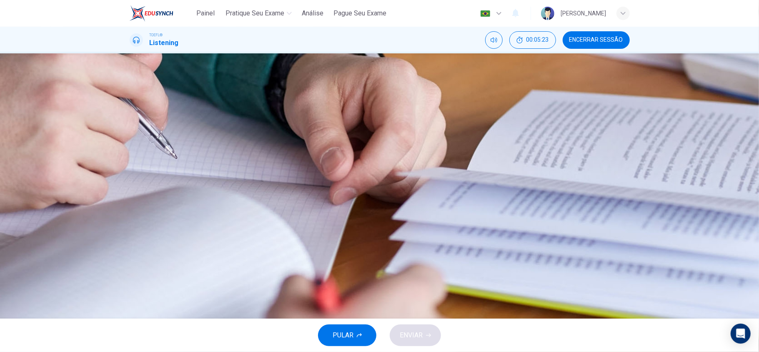
click at [130, 120] on icon "button" at bounding box center [130, 120] width 0 height 0
click at [131, 123] on button "button" at bounding box center [131, 119] width 2 height 8
click at [332, 213] on span "She wants to make sure they don't talk about only the company" at bounding box center [241, 208] width 182 height 10
click at [423, 337] on button "ENVIAR" at bounding box center [415, 335] width 51 height 22
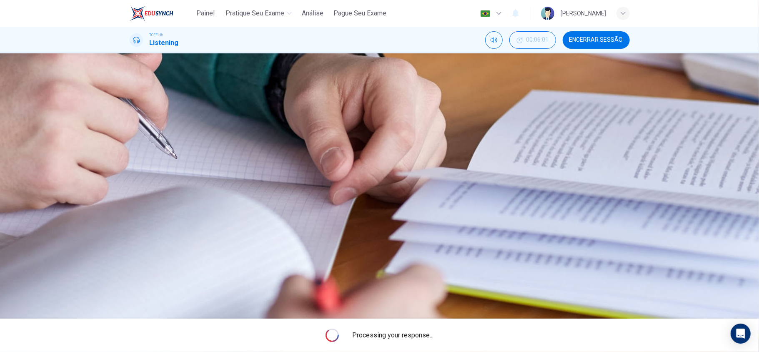
type input "42"
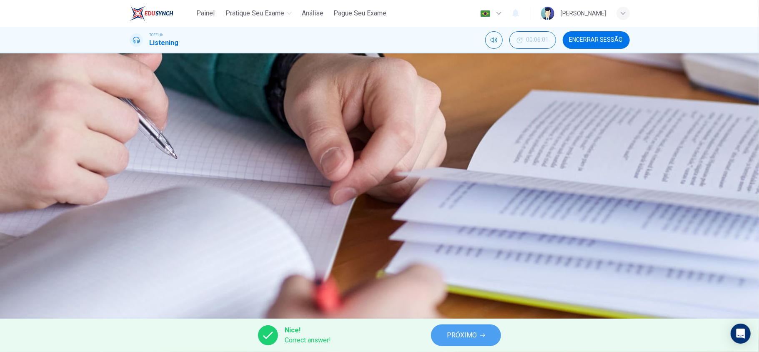
click at [474, 330] on span "PRÓXIMO" at bounding box center [462, 335] width 30 height 12
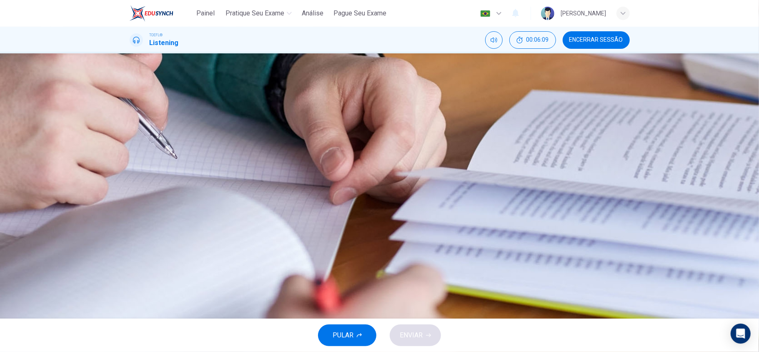
click at [301, 170] on span "Because more females use this site" at bounding box center [225, 165] width 151 height 10
click at [413, 333] on span "ENVIAR" at bounding box center [411, 335] width 23 height 12
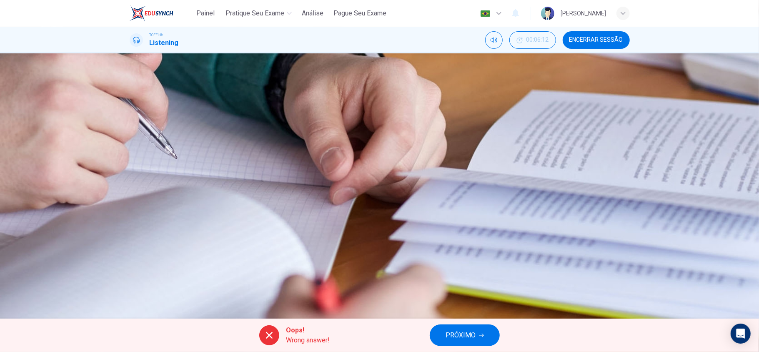
click at [471, 338] on span "PRÓXIMO" at bounding box center [460, 335] width 30 height 12
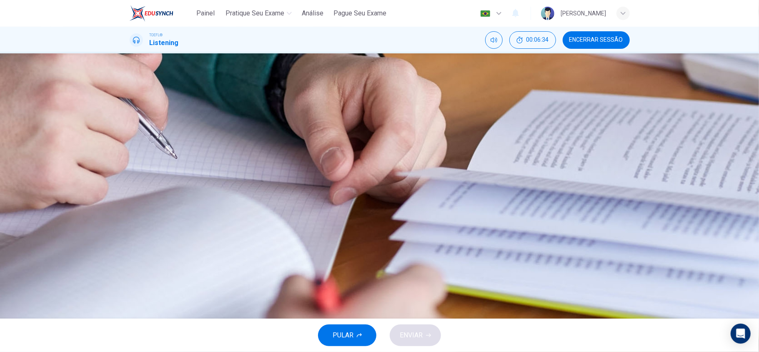
click at [469, 158] on div "A Take pictures of their friends to put in the ad B Debate the Go Try It On slo…" at bounding box center [380, 154] width 500 height 83
click at [279, 129] on span "Take pictures of their friends to put in the ad" at bounding box center [214, 124] width 129 height 10
click at [413, 344] on button "ENVIAR" at bounding box center [415, 335] width 51 height 22
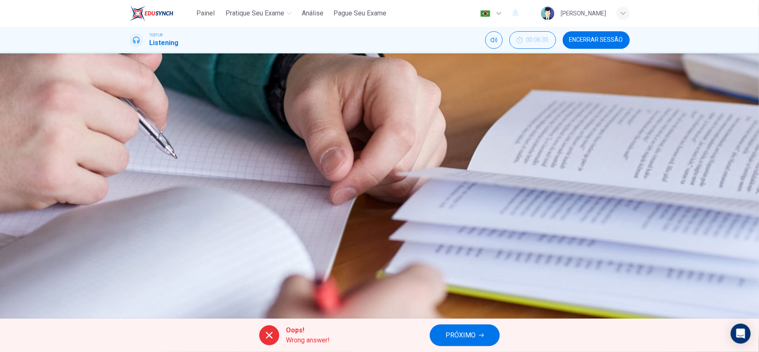
click at [470, 337] on span "PRÓXIMO" at bounding box center [460, 335] width 30 height 12
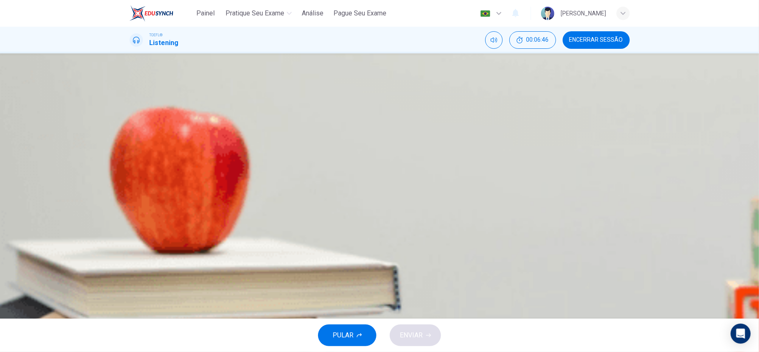
click at [131, 208] on button "button" at bounding box center [131, 212] width 2 height 8
click at [460, 176] on button "C The different fields of psychological research" at bounding box center [380, 165] width 500 height 21
click at [299, 158] on img at bounding box center [379, 176] width 759 height 352
click at [307, 191] on span "The limitations of psychology as a research discipline" at bounding box center [228, 186] width 157 height 10
click at [280, 150] on span "What psychology can tell us about our brains" at bounding box center [215, 145] width 130 height 10
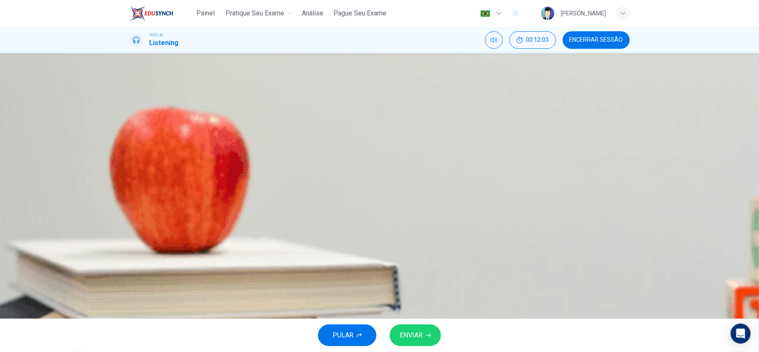
click at [427, 134] on button "A The benefits of psychology to society" at bounding box center [380, 123] width 500 height 21
type input "0"
click at [420, 349] on div "PULAR ENVIAR" at bounding box center [379, 334] width 759 height 33
click at [418, 336] on span "ENVIAR" at bounding box center [411, 335] width 23 height 12
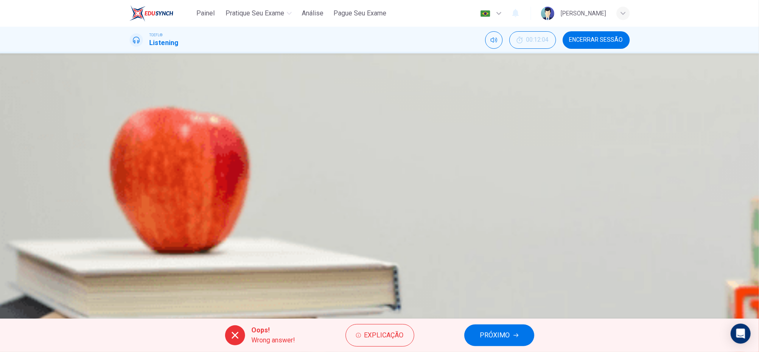
click at [485, 336] on span "PRÓXIMO" at bounding box center [495, 335] width 30 height 12
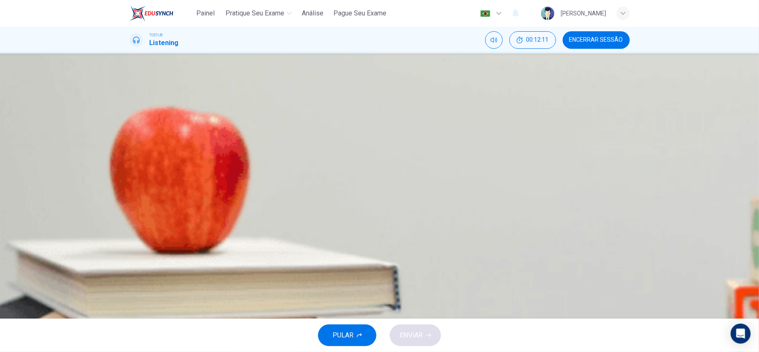
click at [317, 129] on span "It connects to a number of different academic disciplines" at bounding box center [233, 124] width 167 height 10
click at [422, 331] on span "ENVIAR" at bounding box center [411, 335] width 23 height 12
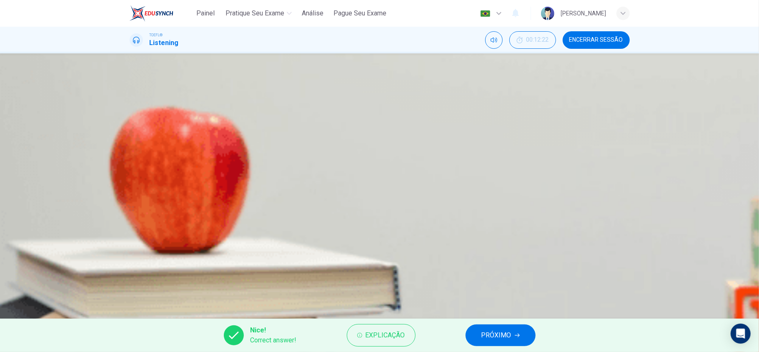
click at [490, 339] on span "PRÓXIMO" at bounding box center [496, 335] width 30 height 12
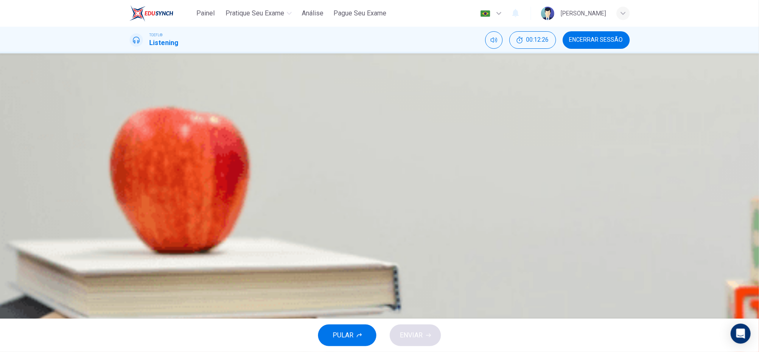
click at [443, 134] on button "A They require academic training in more than one subject" at bounding box center [380, 123] width 500 height 21
click at [461, 197] on button "D They can be employed by many different and varied institutions" at bounding box center [380, 186] width 500 height 21
click at [429, 335] on icon "button" at bounding box center [428, 335] width 5 height 4
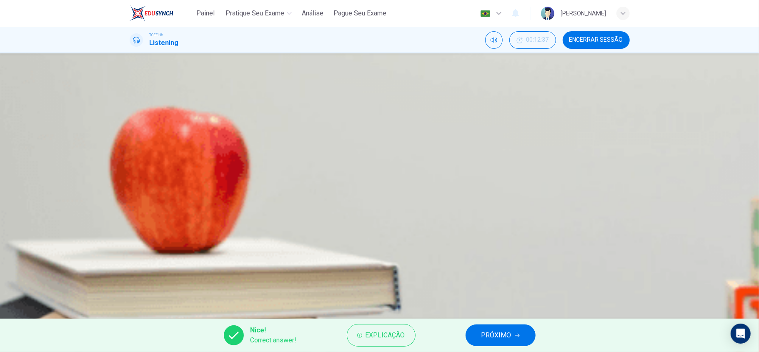
click at [493, 337] on span "PRÓXIMO" at bounding box center [496, 335] width 30 height 12
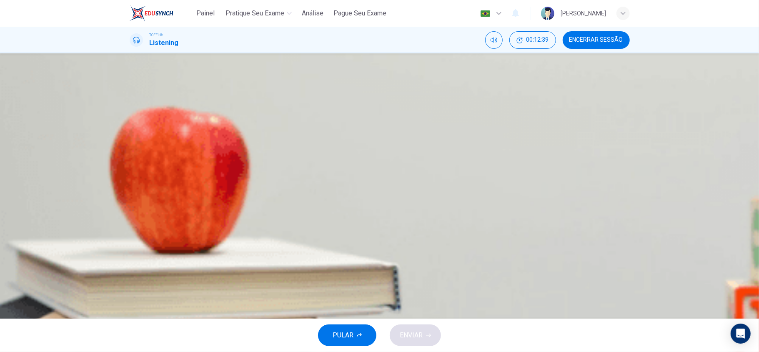
click at [130, 120] on icon "button" at bounding box center [130, 120] width 0 height 0
drag, startPoint x: 392, startPoint y: 134, endPoint x: 358, endPoint y: 134, distance: 33.3
click at [358, 134] on div "00m 37s" at bounding box center [380, 134] width 500 height 43
click at [131, 123] on button "button" at bounding box center [131, 119] width 2 height 8
drag, startPoint x: 288, startPoint y: 146, endPoint x: 267, endPoint y: 152, distance: 21.8
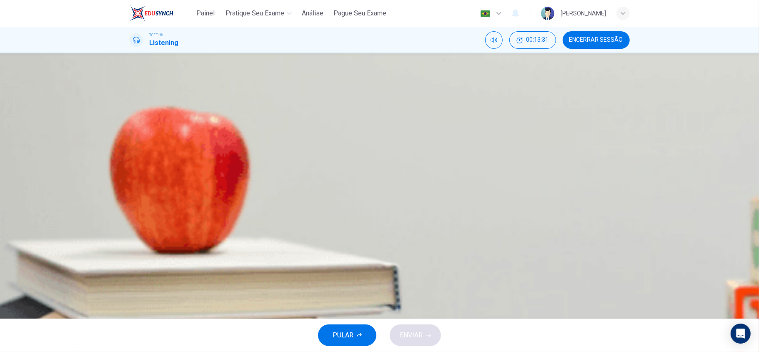
click at [267, 152] on div "Question 9 What is the professor doing in this part of the lecture? 00m 37s A P…" at bounding box center [380, 181] width 500 height 222
click at [309, 234] on span "Giving a case study of how psychologists help society" at bounding box center [229, 229] width 159 height 10
click at [409, 328] on button "ENVIAR" at bounding box center [415, 335] width 51 height 22
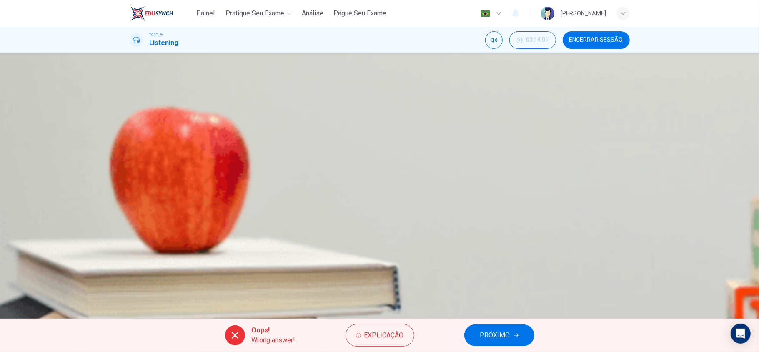
type input "87"
click at [489, 329] on span "PRÓXIMO" at bounding box center [495, 335] width 30 height 12
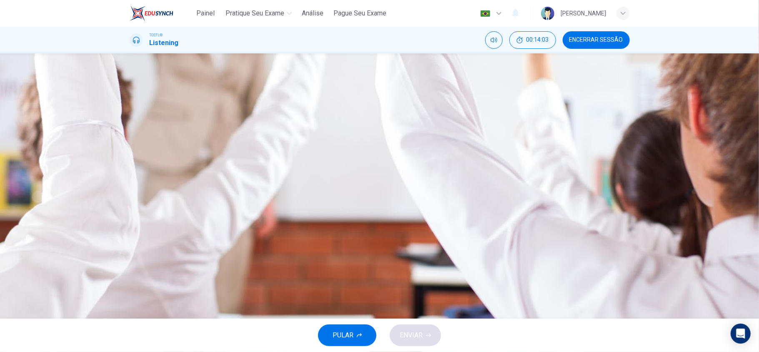
click at [604, 33] on button "Encerrar Sessão" at bounding box center [596, 40] width 67 height 18
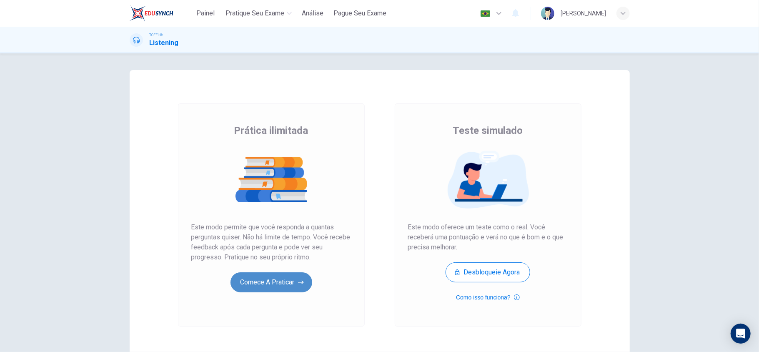
click at [271, 289] on button "Comece a praticar" at bounding box center [271, 282] width 82 height 20
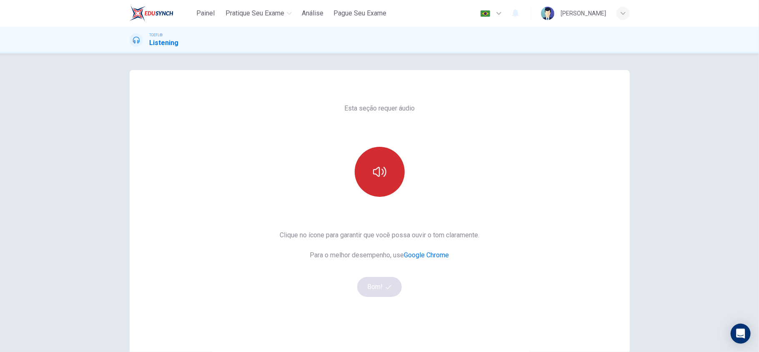
click at [379, 181] on button "button" at bounding box center [380, 172] width 50 height 50
click at [388, 279] on button "Bom!" at bounding box center [379, 287] width 45 height 20
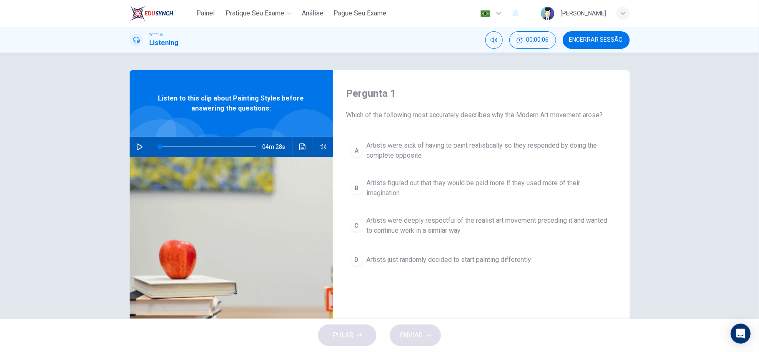
click at [138, 150] on button "button" at bounding box center [139, 147] width 13 height 20
type input "0"
click at [452, 149] on span "Artists were sick of having to paint realistically so they responded by doing t…" at bounding box center [490, 150] width 246 height 20
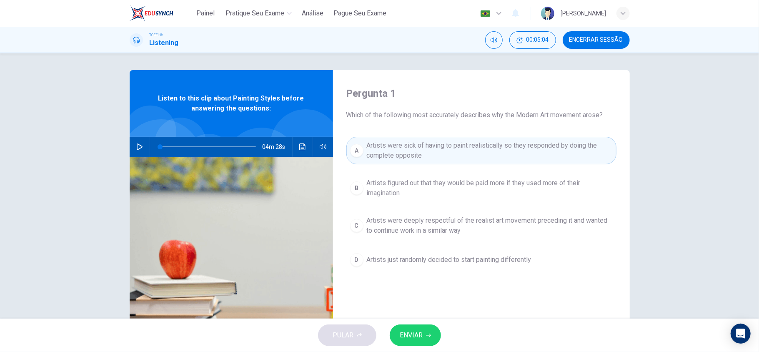
click at [428, 333] on icon "button" at bounding box center [428, 335] width 5 height 5
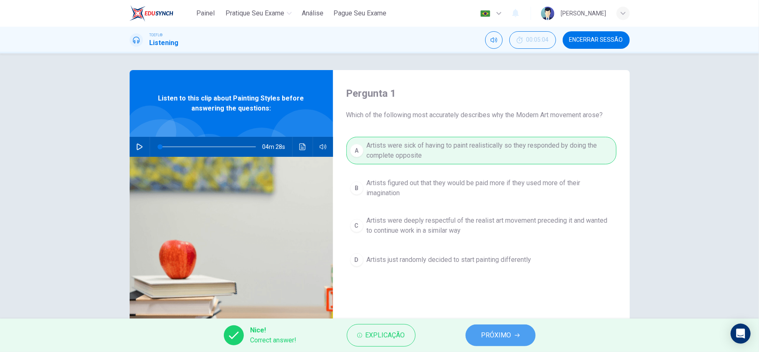
click at [507, 333] on span "PRÓXIMO" at bounding box center [496, 335] width 30 height 12
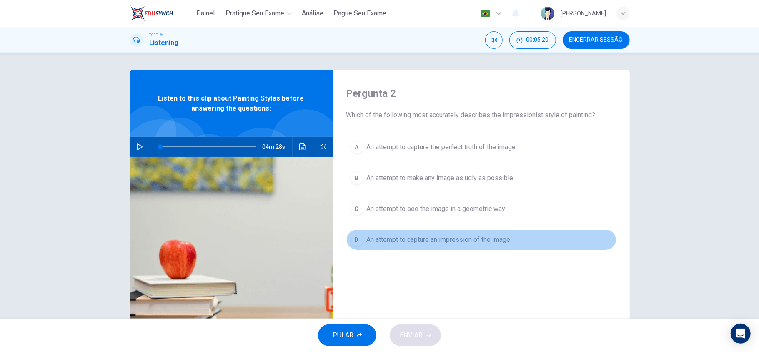
click at [453, 246] on button "D An attempt to capture an impression of the image" at bounding box center [481, 239] width 270 height 21
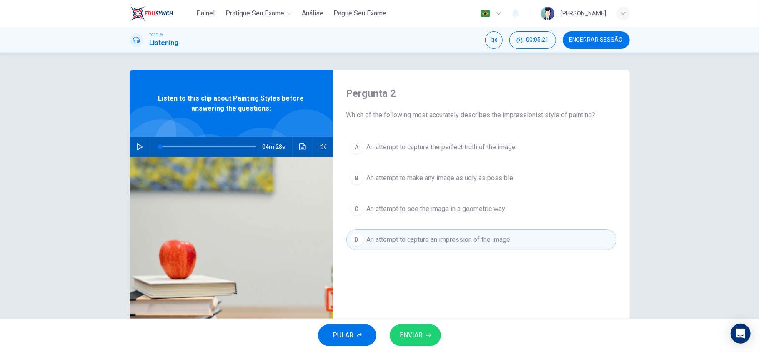
click at [427, 333] on icon "button" at bounding box center [428, 335] width 5 height 5
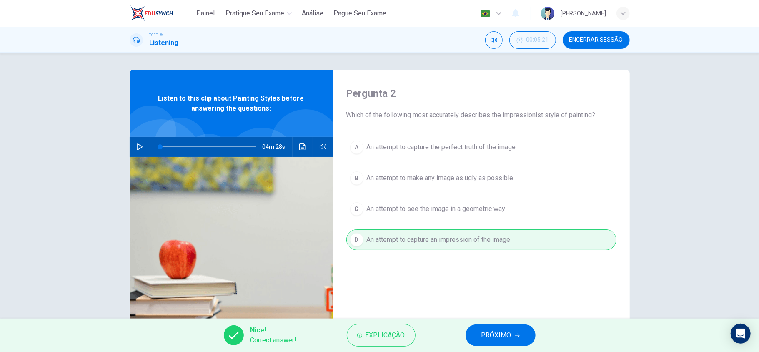
click at [485, 338] on span "PRÓXIMO" at bounding box center [496, 335] width 30 height 12
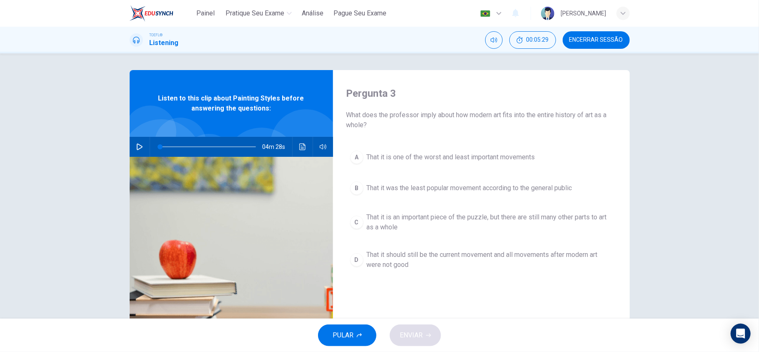
click at [430, 265] on span "That it should still be the current movement and all movements after modern art…" at bounding box center [490, 260] width 246 height 20
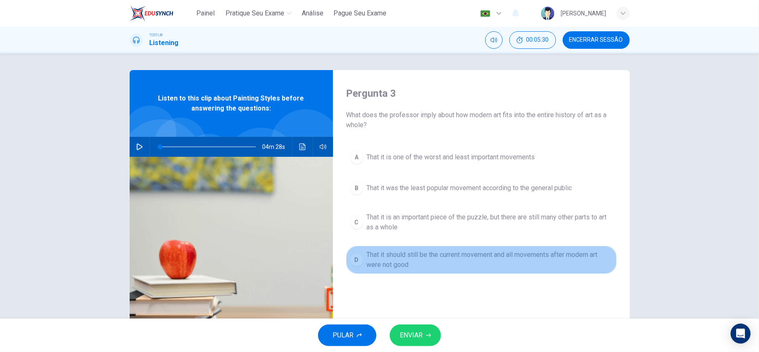
click at [434, 263] on span "That it should still be the current movement and all movements after modern art…" at bounding box center [490, 260] width 246 height 20
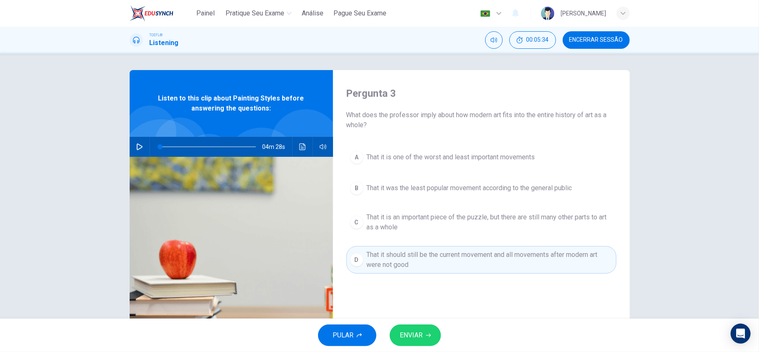
click at [647, 212] on div "Pergunta 3 What does the professor imply about how modern art fits into the ent…" at bounding box center [379, 185] width 759 height 265
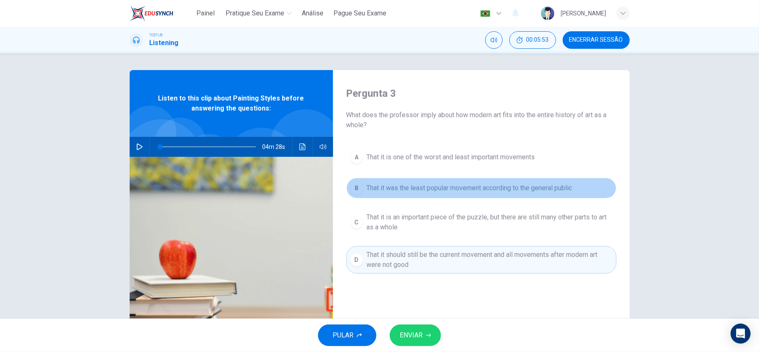
click at [485, 196] on button "B That it was the least popular movement according to the general public" at bounding box center [481, 188] width 270 height 21
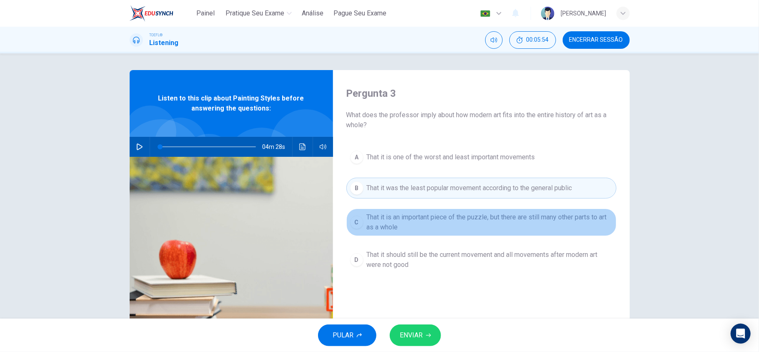
click at [453, 220] on span "That it is an important piece of the puzzle, but there are still many other par…" at bounding box center [490, 222] width 246 height 20
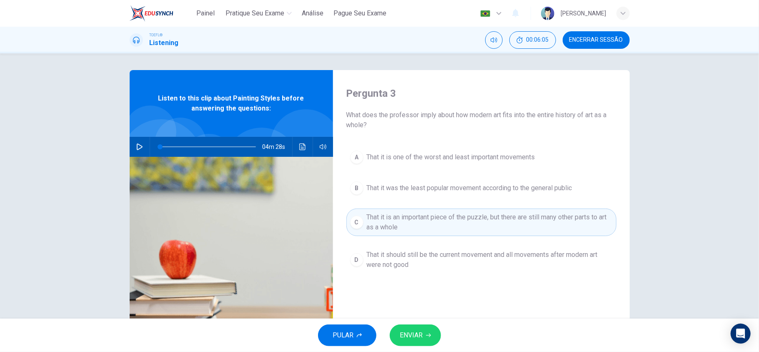
click at [428, 337] on icon "button" at bounding box center [428, 335] width 5 height 5
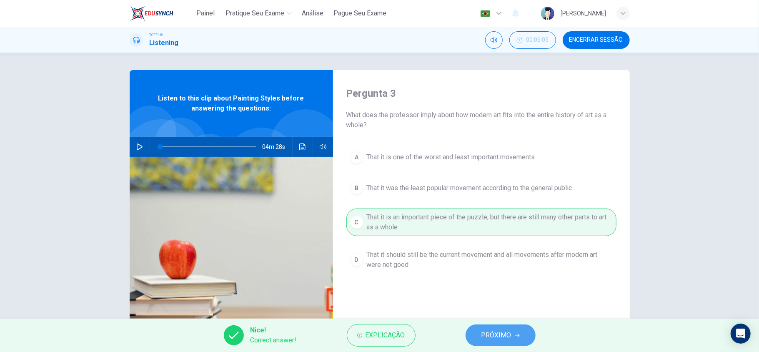
click at [492, 338] on span "PRÓXIMO" at bounding box center [496, 335] width 30 height 12
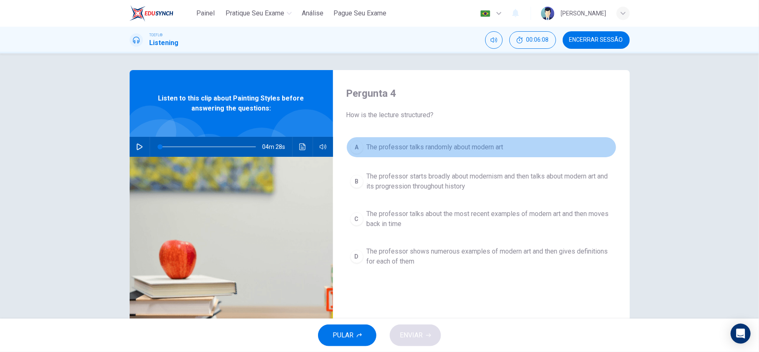
click at [427, 155] on button "A The professor talks randomly about modern art" at bounding box center [481, 147] width 270 height 21
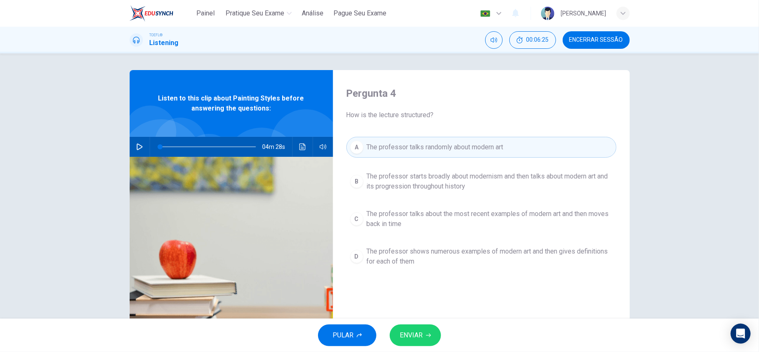
click at [532, 258] on span "The professor shows numerous examples of modern art and then gives definitions …" at bounding box center [490, 256] width 246 height 20
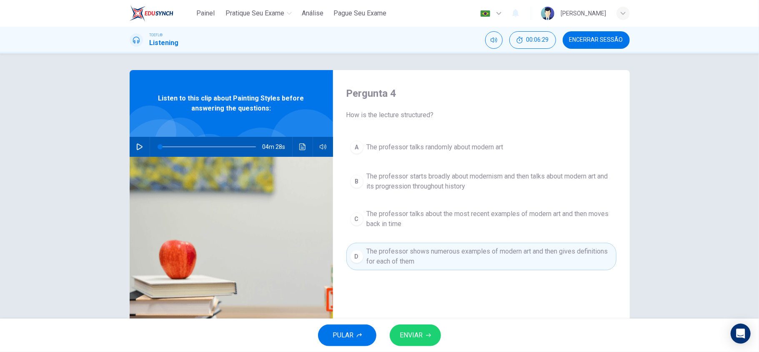
click at [409, 150] on span "The professor talks randomly about modern art" at bounding box center [435, 147] width 137 height 10
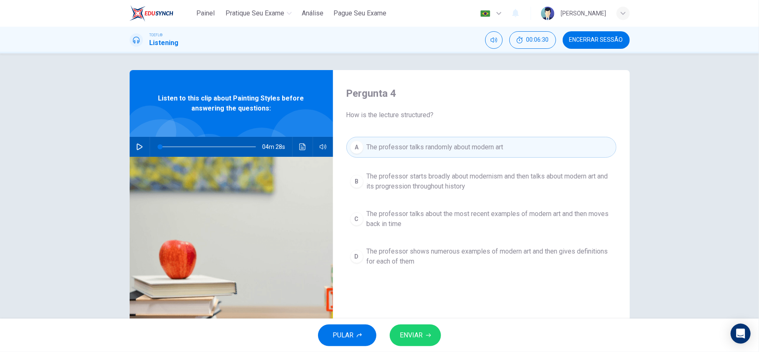
click at [410, 202] on div "A The professor talks randomly about modern art B The professor starts broadly …" at bounding box center [481, 212] width 270 height 150
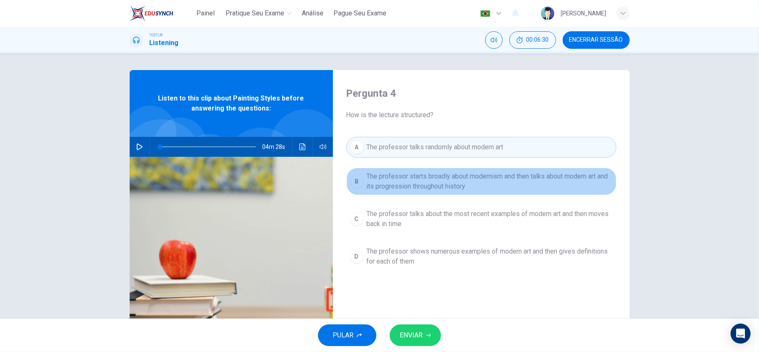
click at [409, 190] on span "The professor starts broadly about modernism and then talks about modern art an…" at bounding box center [490, 181] width 246 height 20
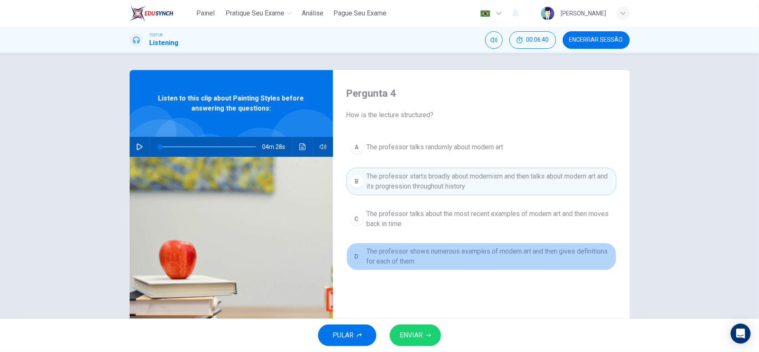
click at [414, 263] on span "The professor shows numerous examples of modern art and then gives definitions …" at bounding box center [490, 256] width 246 height 20
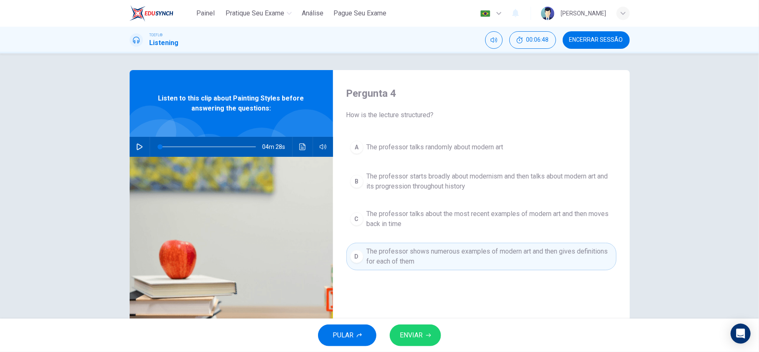
click at [452, 194] on button "B The professor starts broadly about modernism and then talks about modern art …" at bounding box center [481, 182] width 270 height 28
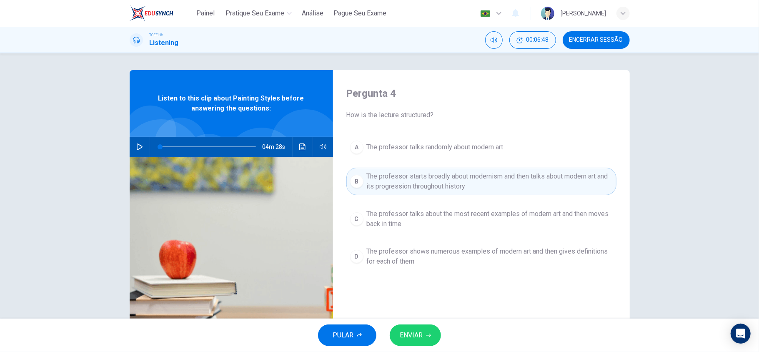
click at [428, 340] on button "ENVIAR" at bounding box center [415, 335] width 51 height 22
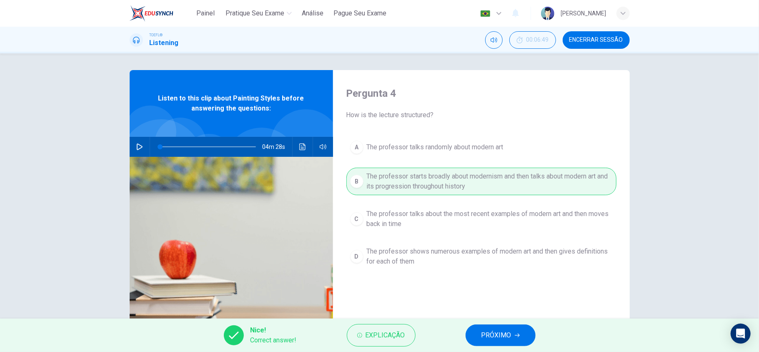
click at [488, 330] on span "PRÓXIMO" at bounding box center [496, 335] width 30 height 12
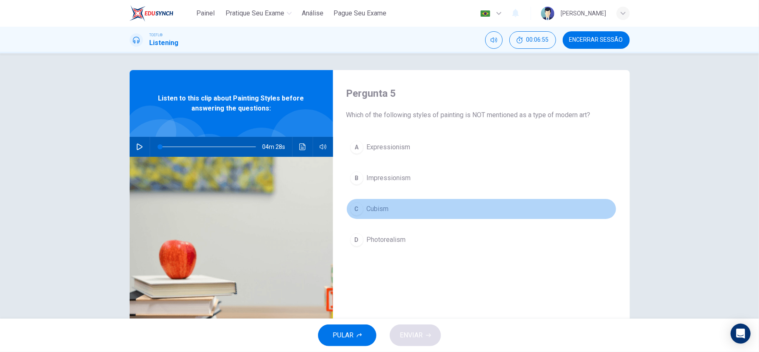
click at [384, 213] on span "Cubism" at bounding box center [378, 209] width 22 height 10
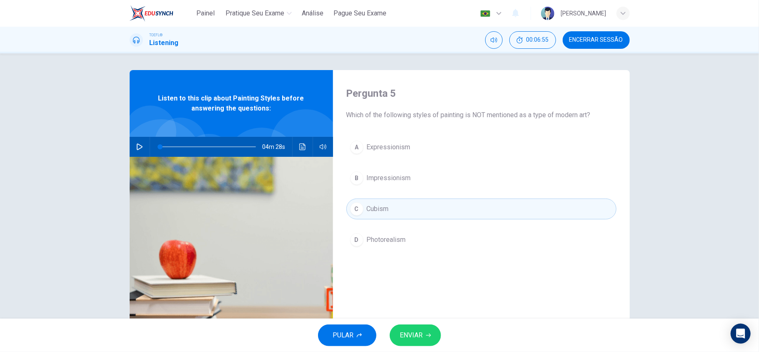
click at [394, 244] on span "Photorealism" at bounding box center [386, 240] width 39 height 10
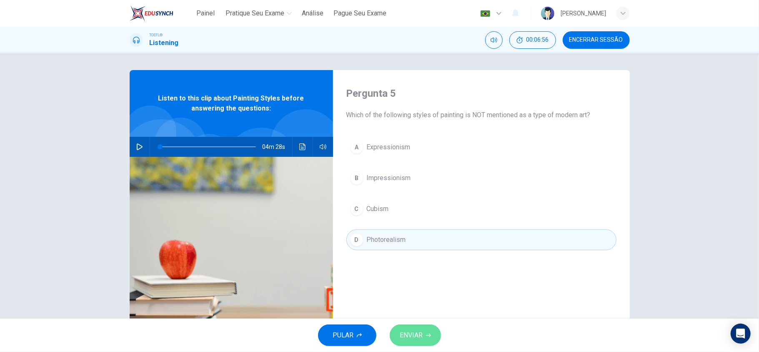
click at [418, 332] on span "ENVIAR" at bounding box center [411, 335] width 23 height 12
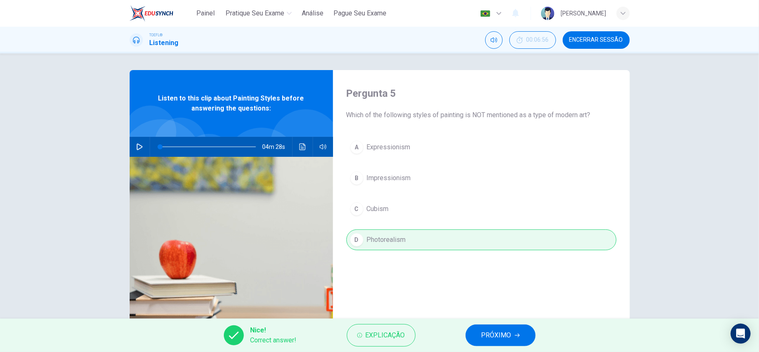
click at [491, 339] on span "PRÓXIMO" at bounding box center [496, 335] width 30 height 12
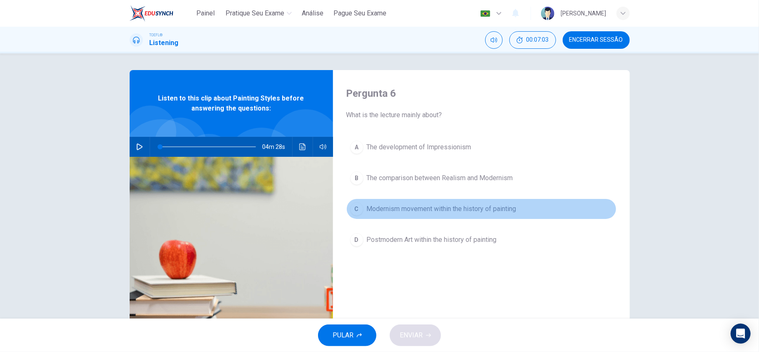
click at [488, 213] on span "Modernism movement within the history of painting" at bounding box center [442, 209] width 150 height 10
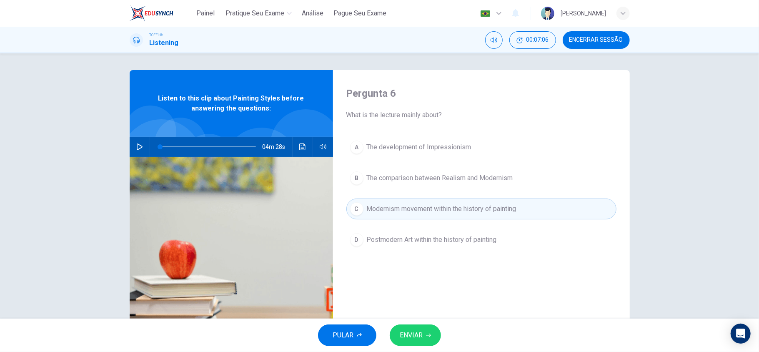
click at [423, 330] on button "ENVIAR" at bounding box center [415, 335] width 51 height 22
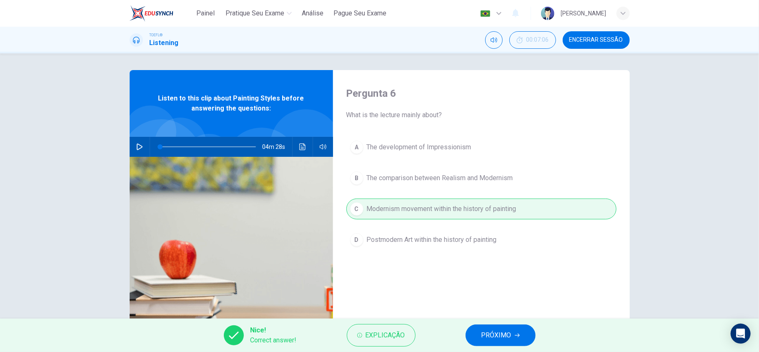
click at [494, 347] on div "Nice! Correct answer! Explicação PRÓXIMO" at bounding box center [379, 334] width 759 height 33
click at [495, 339] on span "PRÓXIMO" at bounding box center [496, 335] width 30 height 12
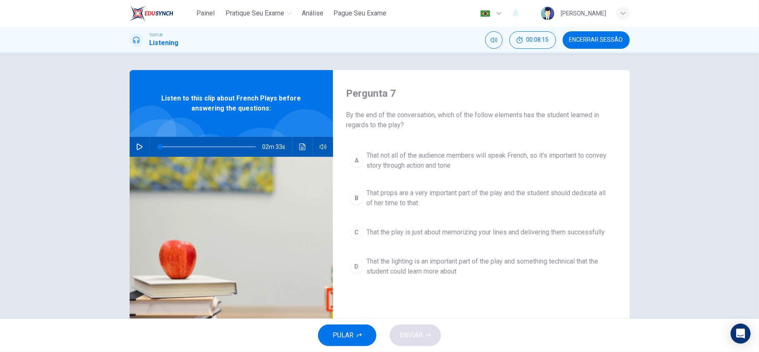
click at [137, 145] on icon "button" at bounding box center [140, 146] width 6 height 7
click at [136, 145] on icon "button" at bounding box center [139, 146] width 7 height 7
drag, startPoint x: 158, startPoint y: 145, endPoint x: 122, endPoint y: 147, distance: 35.5
click at [122, 147] on div "Pergunta 7 By the end of the conversation, which of the follow elements has the…" at bounding box center [379, 215] width 527 height 290
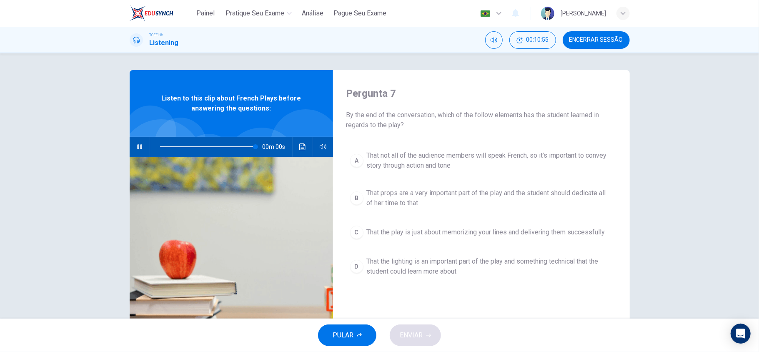
type input "0"
click at [452, 168] on span "That not all of the audience members will speak French, so it's important to co…" at bounding box center [490, 160] width 246 height 20
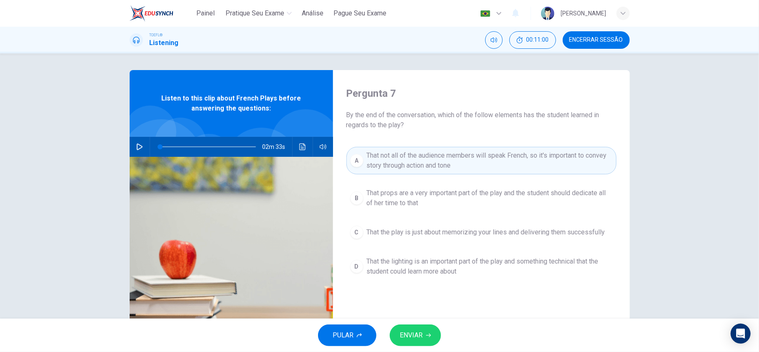
click at [452, 168] on span "That not all of the audience members will speak French, so it's important to co…" at bounding box center [490, 160] width 246 height 20
click at [686, 188] on div "Pergunta 7 By the end of the conversation, which of the follow elements has the…" at bounding box center [379, 185] width 759 height 265
click at [423, 149] on button "A That not all of the audience members will speak French, so it's important to …" at bounding box center [481, 161] width 270 height 28
click at [428, 335] on icon "button" at bounding box center [428, 335] width 5 height 5
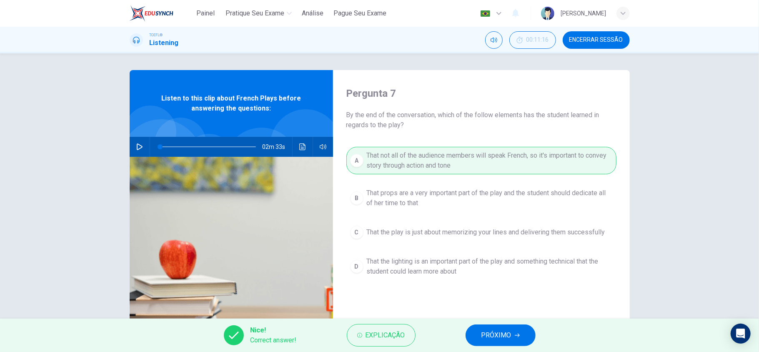
click at [484, 334] on span "PRÓXIMO" at bounding box center [496, 335] width 30 height 12
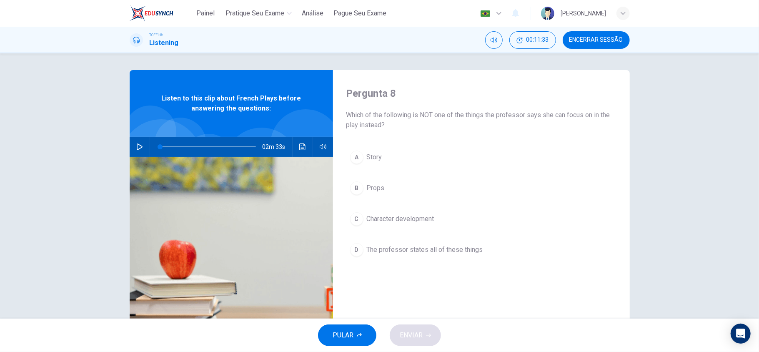
click at [439, 253] on span "The professor states all of these things" at bounding box center [425, 250] width 116 height 10
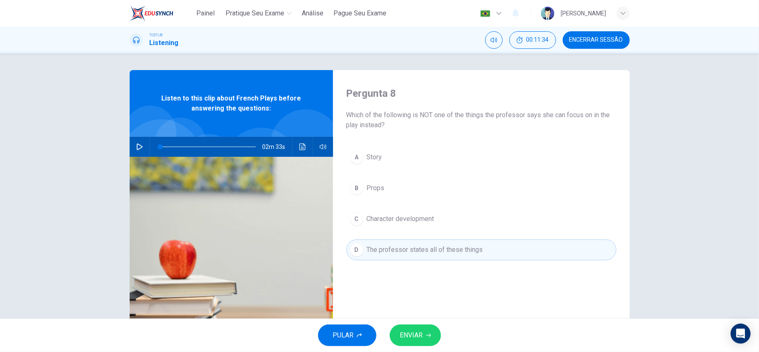
click at [425, 329] on button "ENVIAR" at bounding box center [415, 335] width 51 height 22
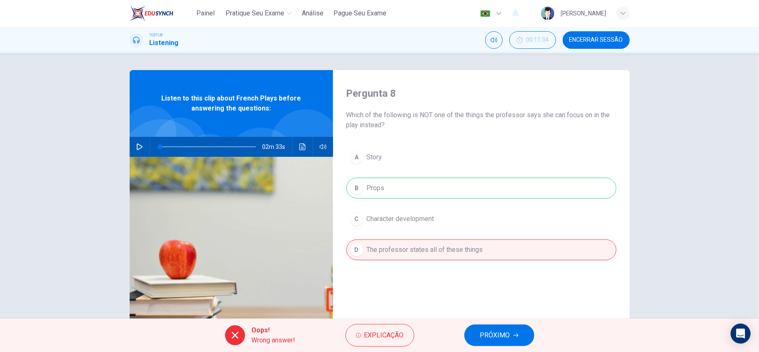
click at [497, 351] on div "Oops! Wrong answer! Explicação PRÓXIMO" at bounding box center [379, 334] width 759 height 33
click at [497, 338] on span "PRÓXIMO" at bounding box center [495, 335] width 30 height 12
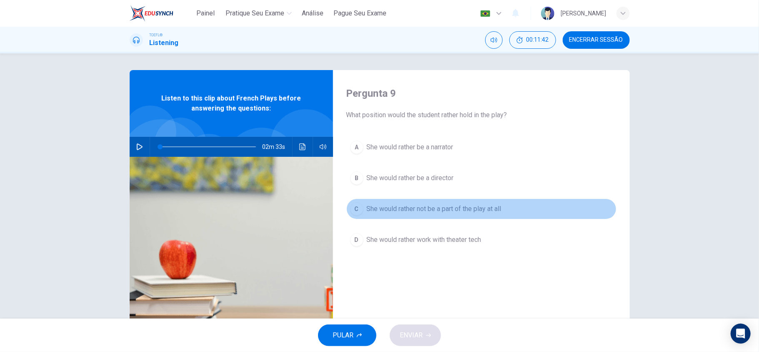
click at [434, 214] on span "She would rather not be a part of the play at all" at bounding box center [434, 209] width 135 height 10
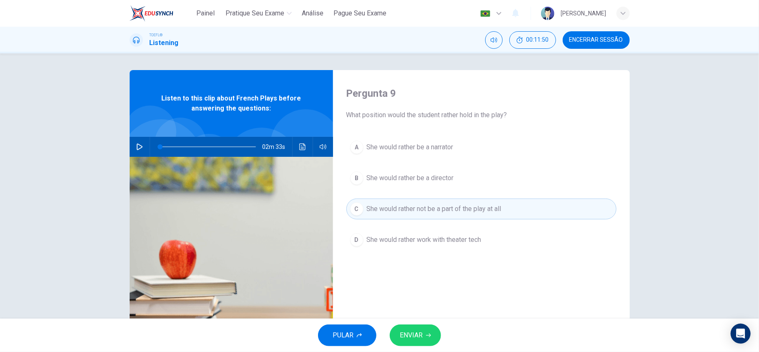
click at [423, 337] on button "ENVIAR" at bounding box center [415, 335] width 51 height 22
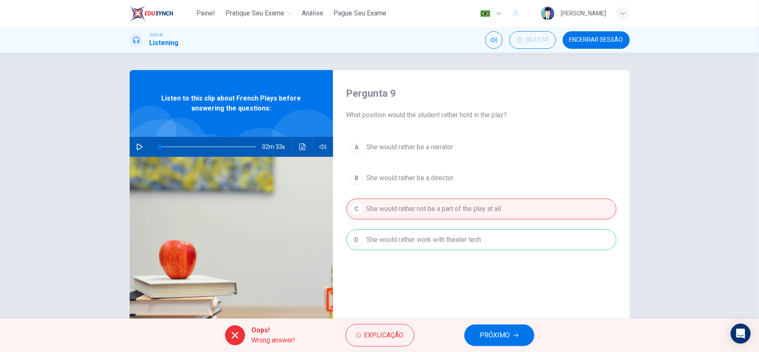
click at [494, 334] on span "PRÓXIMO" at bounding box center [495, 335] width 30 height 12
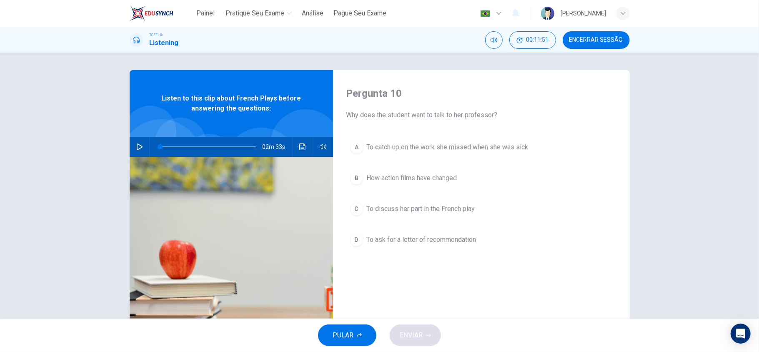
drag, startPoint x: 349, startPoint y: 117, endPoint x: 454, endPoint y: 128, distance: 105.9
click at [454, 128] on div "Pergunta 10 Why does the student want to talk to her professor? A To catch up o…" at bounding box center [481, 215] width 297 height 290
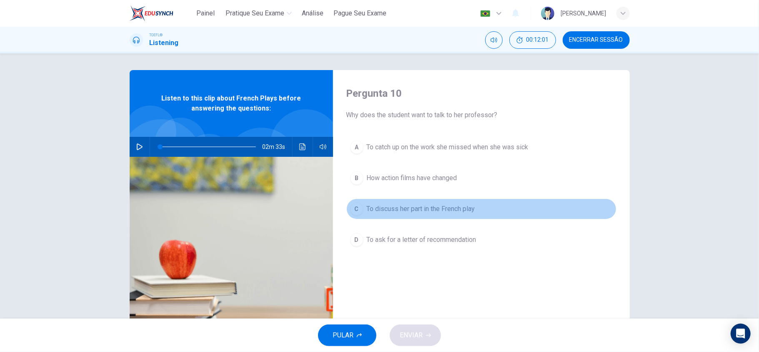
click at [457, 213] on span "To discuss her part in the French play" at bounding box center [421, 209] width 108 height 10
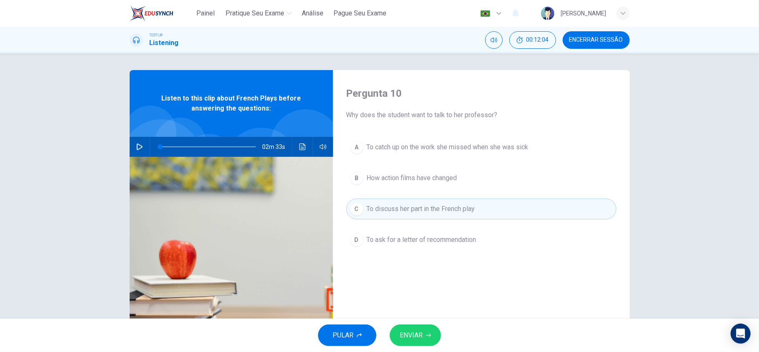
click at [417, 334] on span "ENVIAR" at bounding box center [411, 335] width 23 height 12
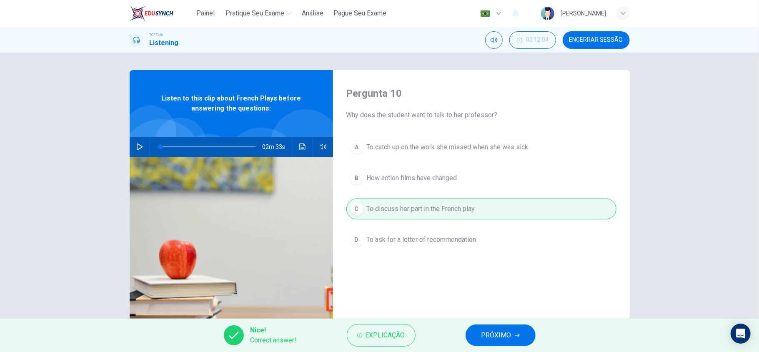
click at [515, 342] on button "PRÓXIMO" at bounding box center [500, 335] width 70 height 22
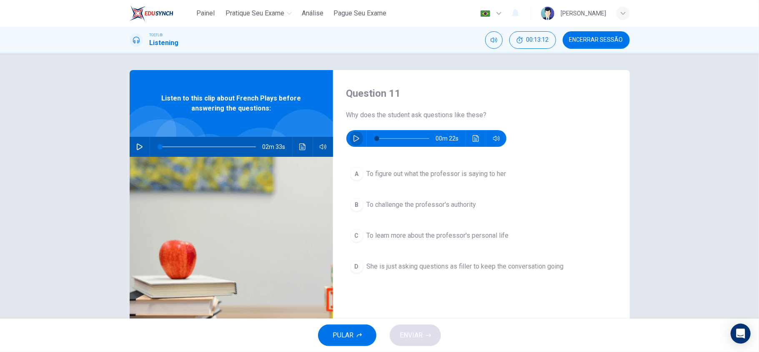
click at [356, 135] on icon "button" at bounding box center [356, 138] width 7 height 7
type input "0"
click at [409, 179] on button "A To figure out what the professor is saying to her" at bounding box center [481, 173] width 270 height 21
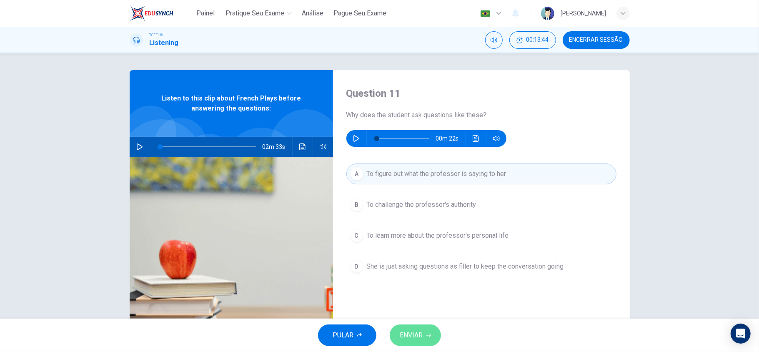
click at [411, 336] on span "ENVIAR" at bounding box center [411, 335] width 23 height 12
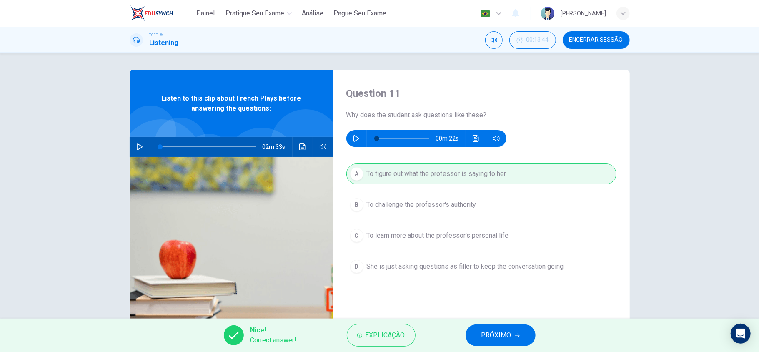
click at [485, 347] on div "Nice! Correct answer! Explicação PRÓXIMO" at bounding box center [379, 334] width 759 height 33
click at [488, 340] on span "PRÓXIMO" at bounding box center [496, 335] width 30 height 12
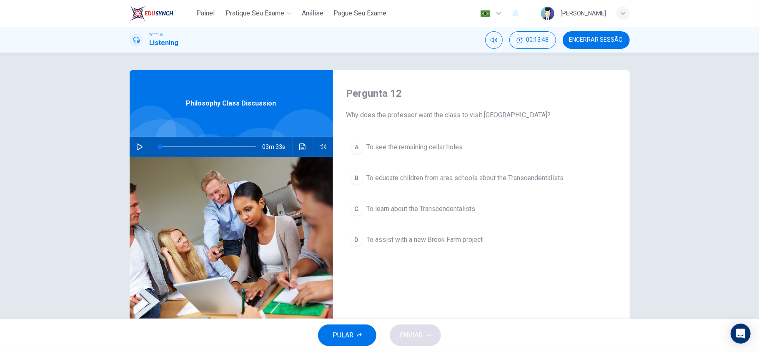
click at [579, 40] on span "Encerrar Sessão" at bounding box center [596, 40] width 54 height 7
